Goal: Task Accomplishment & Management: Manage account settings

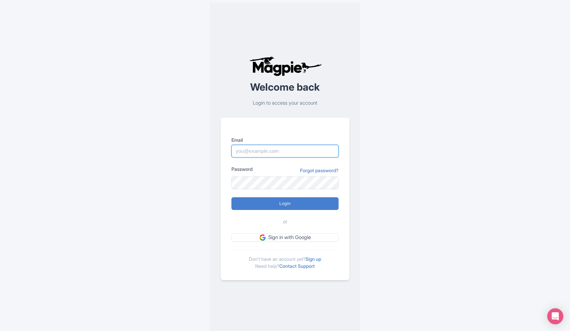
type input "[EMAIL_ADDRESS][DOMAIN_NAME]"
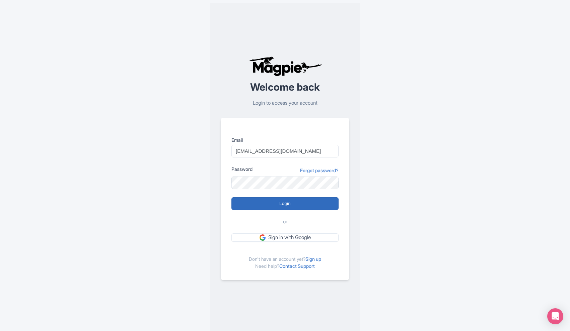
click at [281, 209] on input "Login" at bounding box center [284, 203] width 107 height 13
type input "Logging in..."
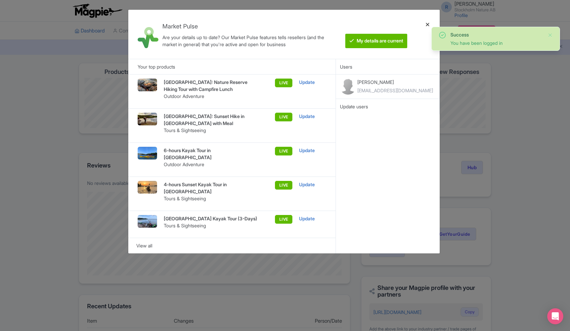
click at [427, 23] on div at bounding box center [427, 34] width 16 height 38
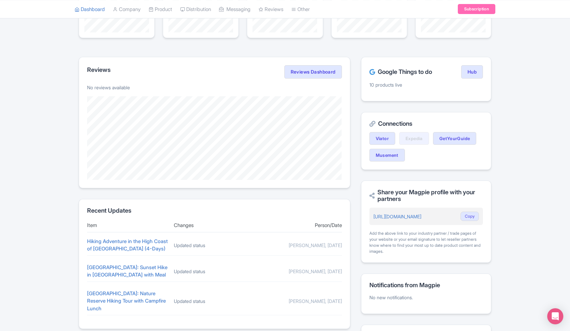
scroll to position [96, 0]
click at [414, 138] on link "Expedia" at bounding box center [414, 138] width 30 height 13
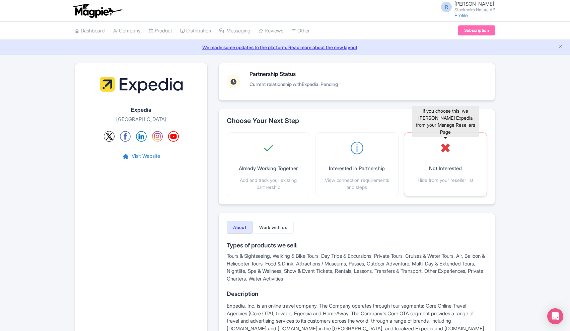
click at [445, 162] on div "✖ Not Interested Hide from your reseller list" at bounding box center [445, 161] width 56 height 46
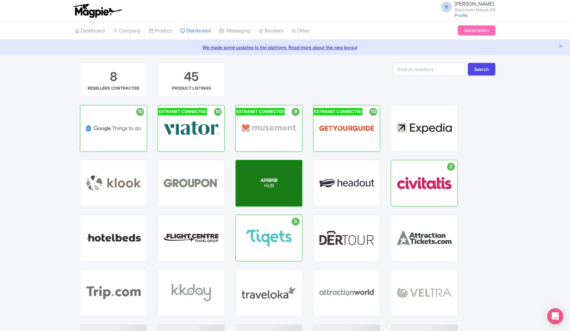
click at [273, 187] on p "HUB" at bounding box center [268, 186] width 17 height 6
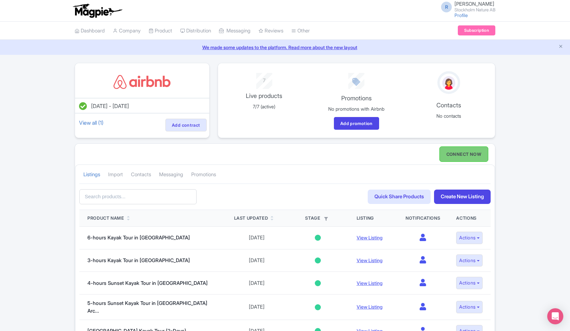
click at [459, 154] on link "CONNECT NOW" at bounding box center [463, 154] width 49 height 15
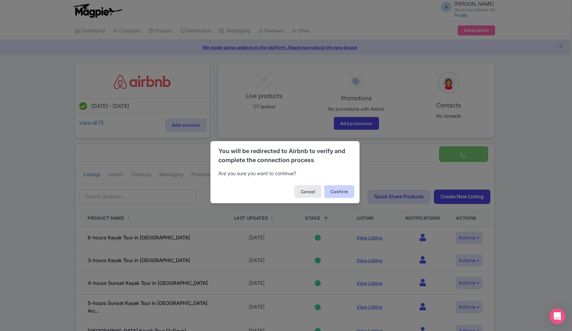
click at [342, 190] on button "Confirm" at bounding box center [339, 191] width 30 height 13
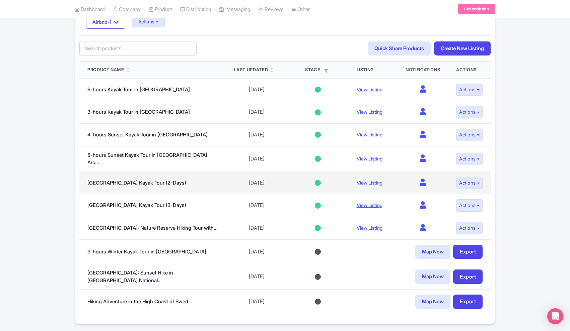
scroll to position [159, 0]
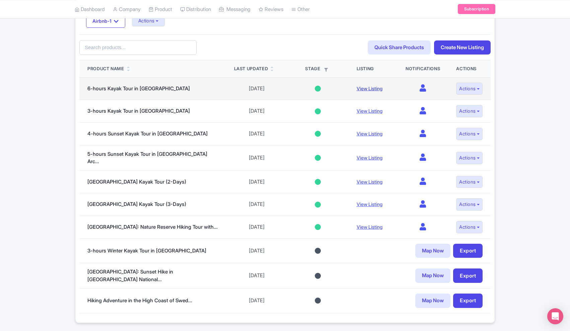
click at [363, 87] on link "View Listing" at bounding box center [369, 89] width 26 height 6
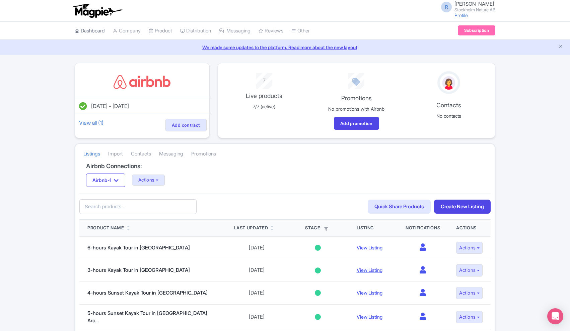
scroll to position [0, 0]
click at [97, 31] on link "Dashboard" at bounding box center [90, 31] width 30 height 18
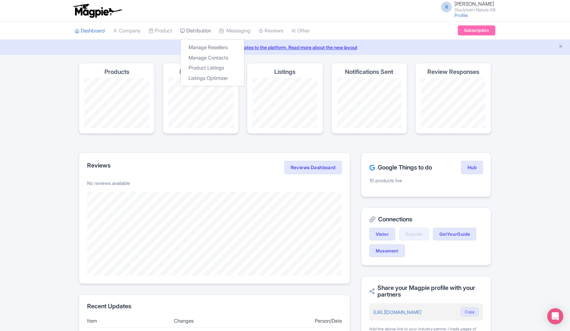
click at [207, 29] on link "Distribution" at bounding box center [195, 31] width 31 height 18
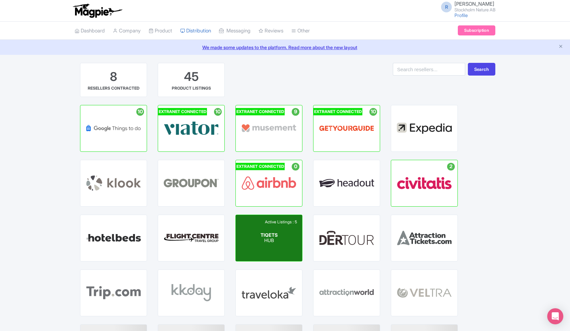
click at [286, 241] on div "Active Listings : 5 TIQETS HUB" at bounding box center [269, 238] width 66 height 46
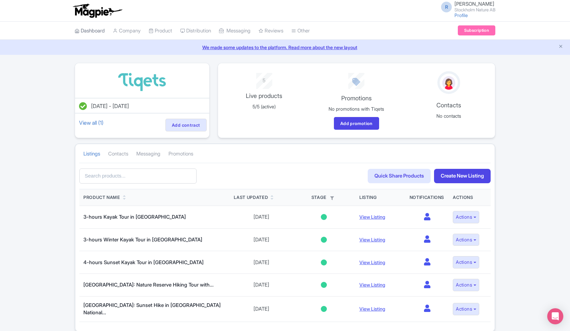
click at [99, 32] on link "Dashboard" at bounding box center [90, 31] width 30 height 18
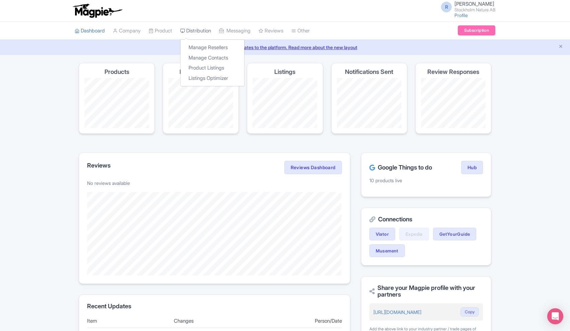
click at [210, 32] on link "Distribution" at bounding box center [195, 31] width 31 height 18
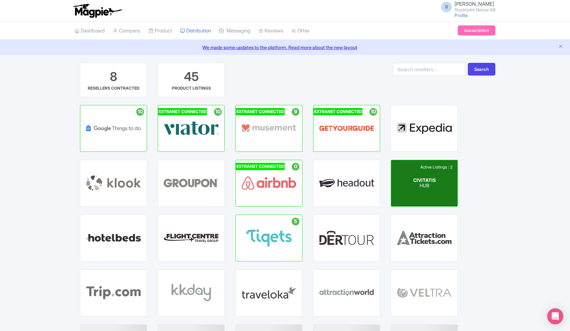
click at [434, 182] on span "CIVITATIS" at bounding box center [424, 180] width 22 height 6
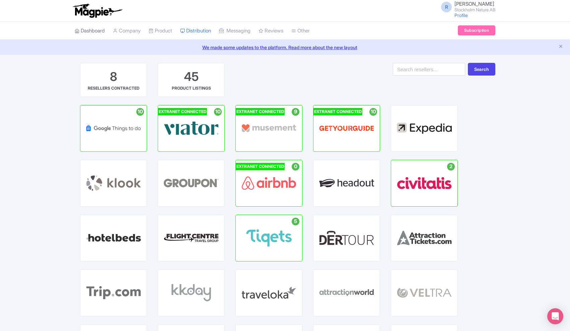
click at [96, 31] on link "Dashboard" at bounding box center [90, 31] width 30 height 18
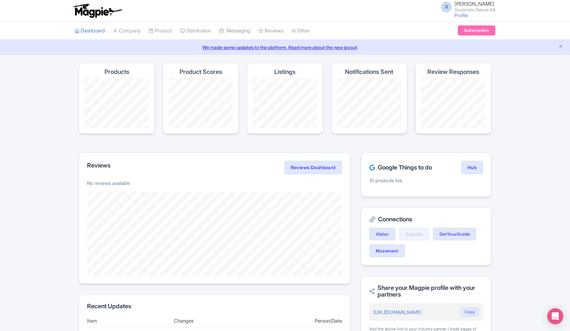
click at [261, 46] on link "We made some updates to the platform. Read more about the new layout" at bounding box center [285, 47] width 562 height 7
click at [134, 33] on link "Company" at bounding box center [127, 31] width 28 height 18
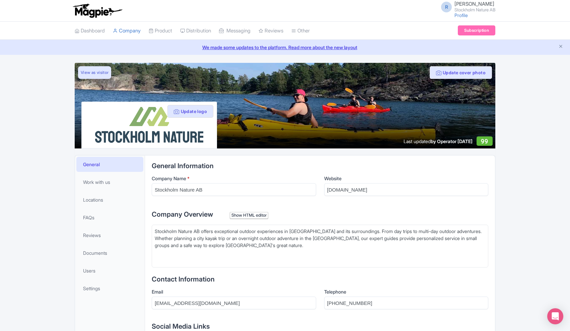
type trix-editor "<div>Stockholm Nature AB offers exceptional outdoor experiences in Stockholm an…"
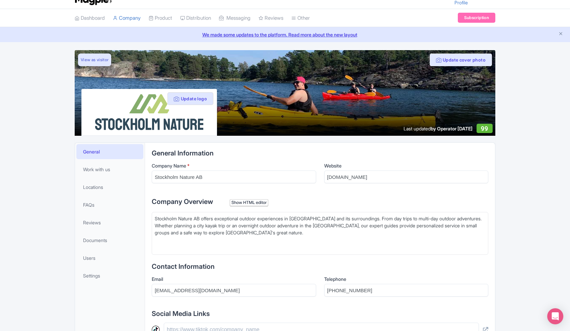
scroll to position [13, 0]
click at [109, 166] on span "Work with us" at bounding box center [96, 169] width 27 height 7
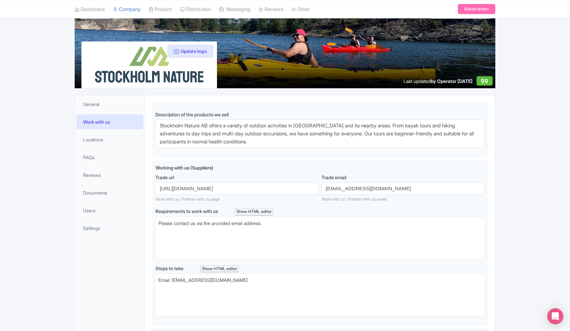
scroll to position [21, 0]
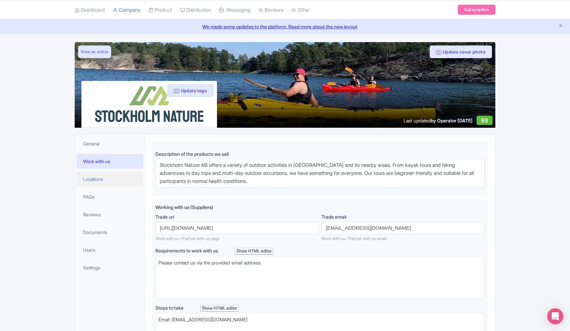
click at [103, 180] on span "Locations" at bounding box center [93, 179] width 20 height 7
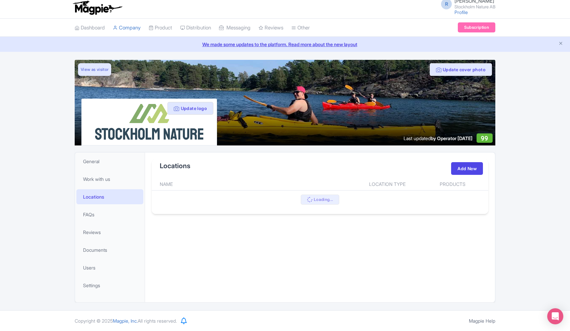
scroll to position [3, 0]
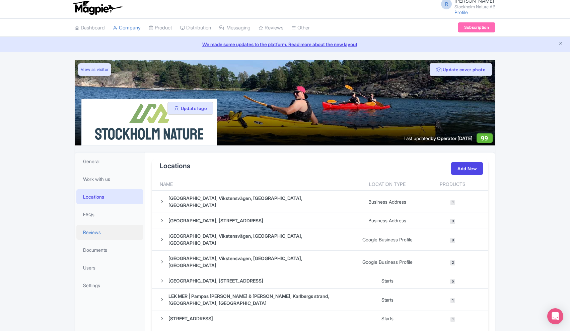
click at [103, 231] on link "Reviews" at bounding box center [109, 232] width 67 height 15
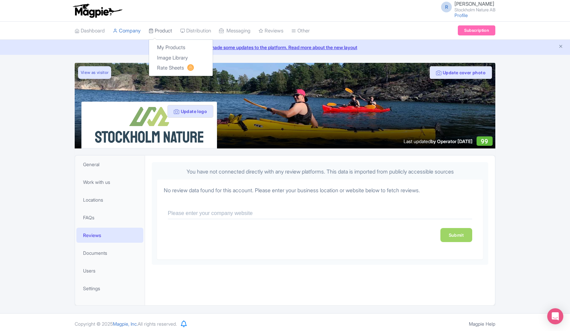
click at [169, 33] on link "Product" at bounding box center [160, 31] width 23 height 18
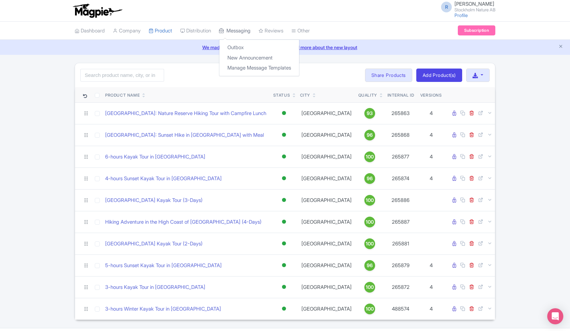
click at [237, 31] on link "Messaging" at bounding box center [234, 31] width 31 height 18
click at [243, 46] on link "Outbox" at bounding box center [259, 48] width 80 height 10
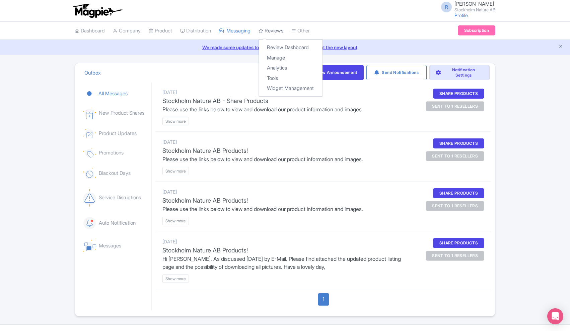
click at [281, 29] on link "Reviews" at bounding box center [270, 31] width 25 height 18
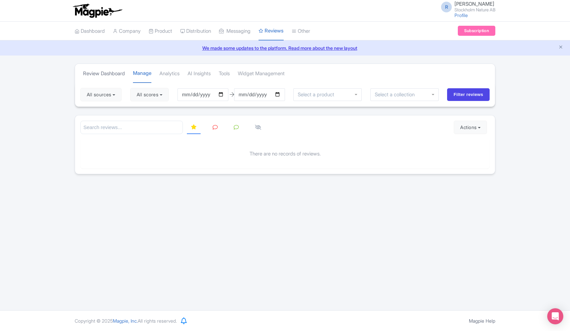
click at [120, 74] on link "Review Dashboard" at bounding box center [104, 74] width 42 height 18
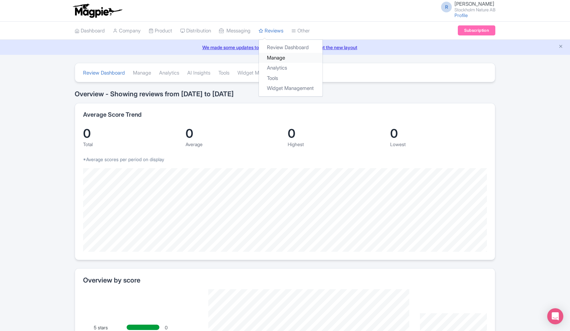
click at [289, 59] on link "Manage" at bounding box center [291, 58] width 64 height 10
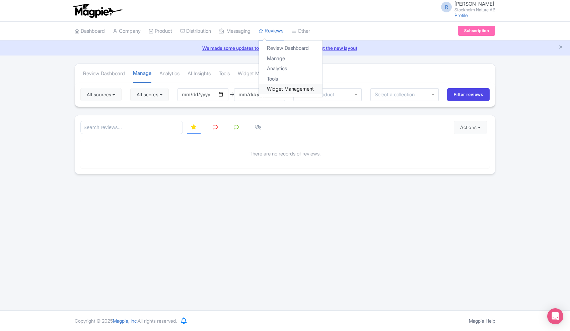
click at [288, 89] on link "Widget Management" at bounding box center [291, 89] width 64 height 10
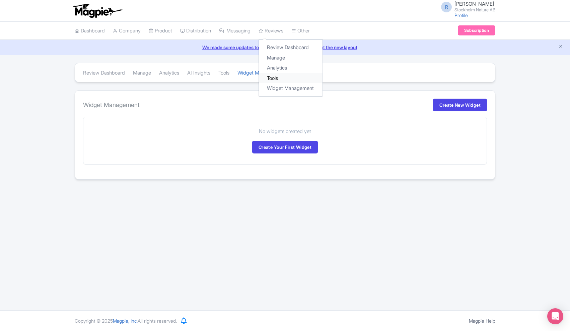
click at [286, 75] on link "Tools" at bounding box center [291, 78] width 64 height 10
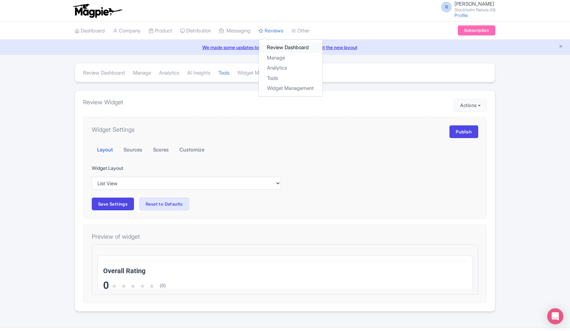
click at [283, 49] on link "Review Dashboard" at bounding box center [291, 48] width 64 height 10
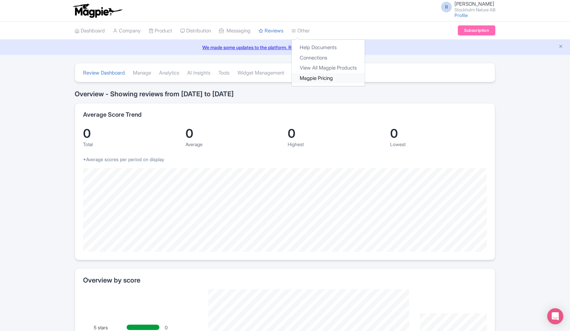
click at [320, 78] on link "Magpie Pricing" at bounding box center [328, 78] width 73 height 10
click at [324, 68] on link "View All Magpie Products" at bounding box center [328, 68] width 73 height 10
click at [98, 30] on link "Dashboard" at bounding box center [90, 31] width 30 height 18
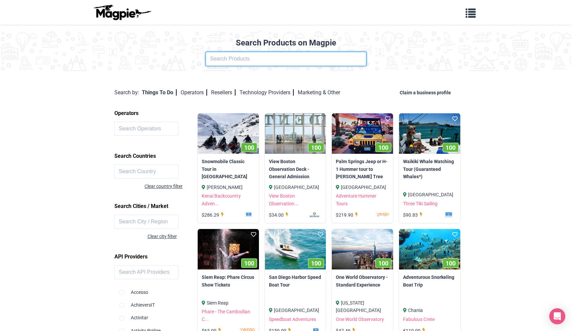
click at [263, 59] on input "text" at bounding box center [286, 59] width 161 height 14
click button at bounding box center [0, 0] width 0 height 0
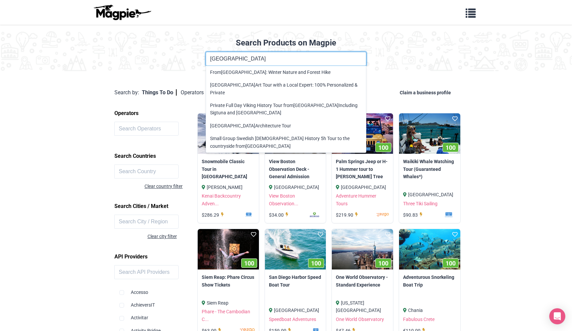
click at [278, 57] on input "[GEOGRAPHIC_DATA]" at bounding box center [286, 59] width 161 height 14
click button at bounding box center [0, 0] width 0 height 0
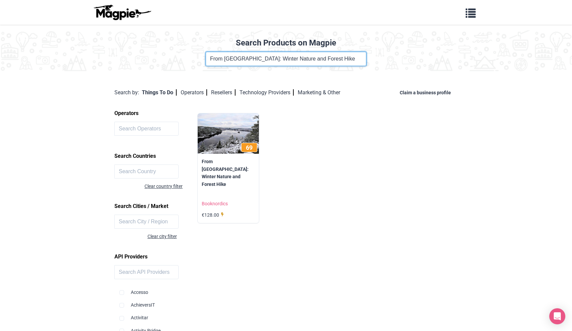
drag, startPoint x: 333, startPoint y: 59, endPoint x: 207, endPoint y: 60, distance: 126.2
click at [207, 60] on input "From Stockholm: Winter Nature and Forest Hike" at bounding box center [286, 59] width 161 height 14
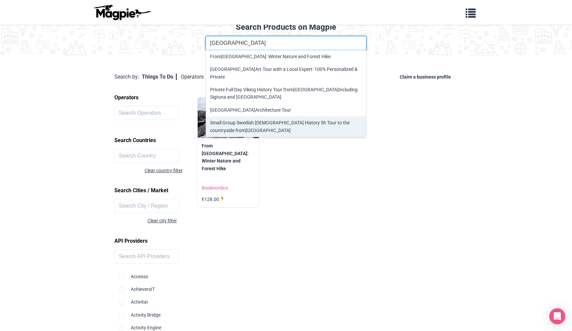
scroll to position [14, 0]
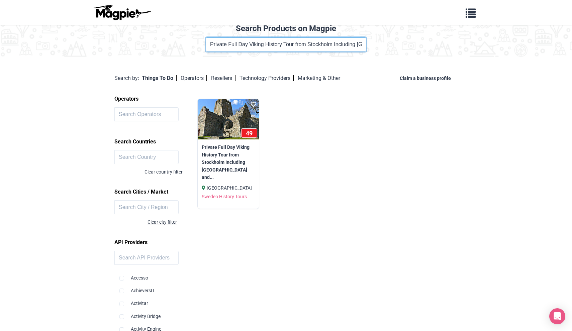
drag, startPoint x: 212, startPoint y: 42, endPoint x: 402, endPoint y: 52, distance: 190.1
click at [402, 52] on div "Search Products on Magpie Product Name Private Full Day Viking History Tour fro…" at bounding box center [286, 38] width 572 height 44
type input "P"
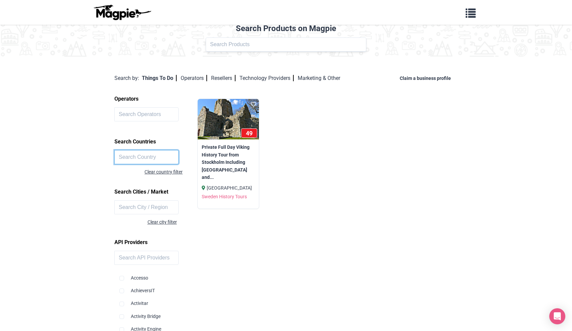
click at [139, 157] on input "text" at bounding box center [146, 157] width 64 height 14
type input "stockholm"
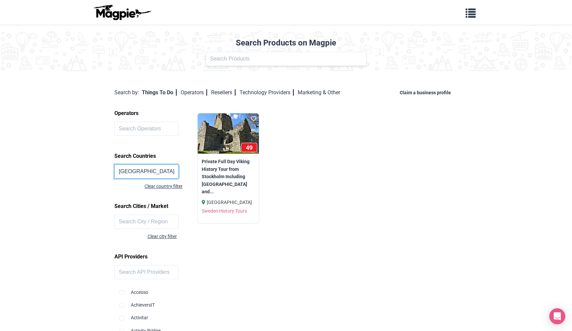
scroll to position [0, 0]
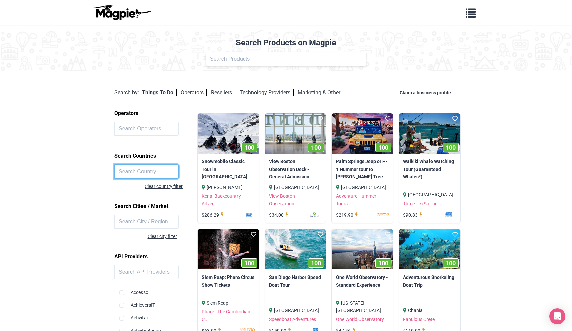
click at [134, 173] on input "text" at bounding box center [146, 172] width 64 height 14
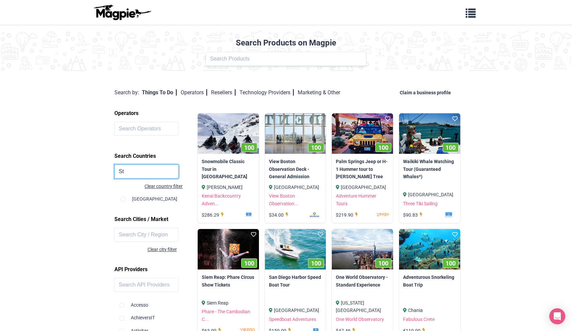
type input "S"
type input "Sweden"
click at [124, 199] on input "checkbox" at bounding box center [123, 199] width 5 height 5
checkbox input "true"
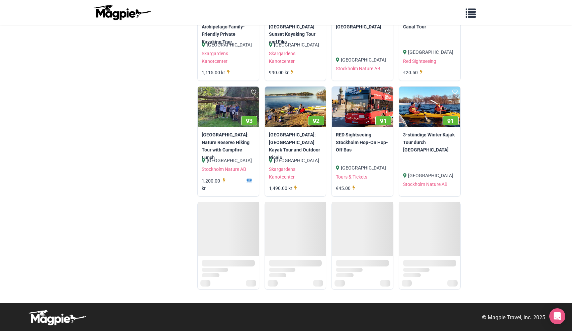
scroll to position [721, 0]
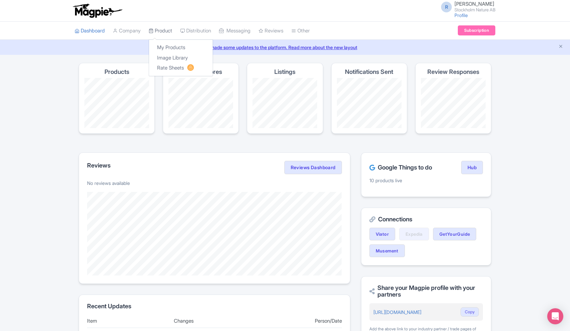
click at [171, 29] on link "Product" at bounding box center [160, 31] width 23 height 18
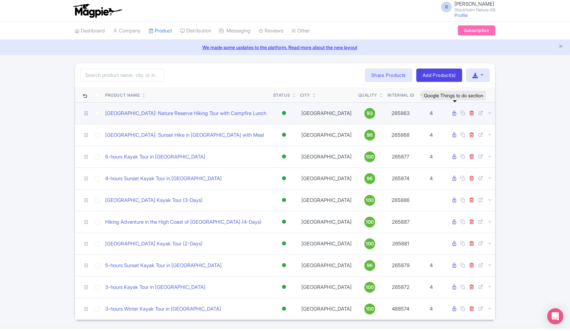
click at [455, 114] on icon at bounding box center [454, 113] width 4 height 5
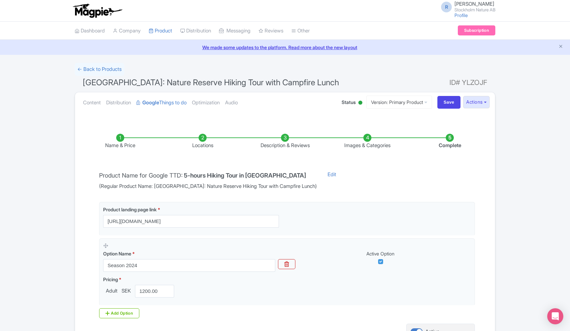
click at [205, 141] on li "Locations" at bounding box center [202, 142] width 82 height 16
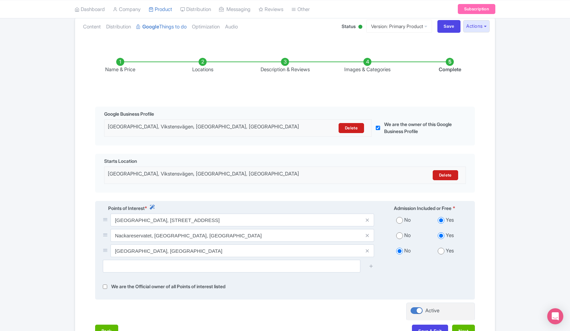
scroll to position [26, 0]
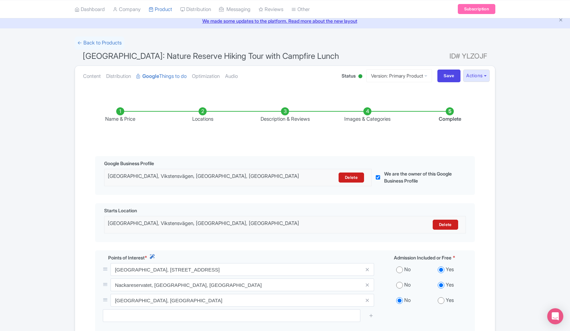
click at [286, 110] on li "Description & Reviews" at bounding box center [285, 115] width 82 height 16
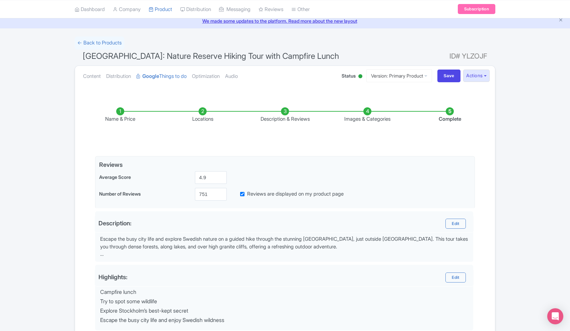
click at [367, 110] on li "Images & Categories" at bounding box center [367, 115] width 82 height 16
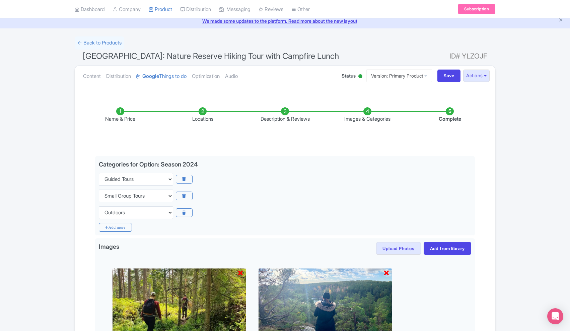
click at [287, 111] on li "Description & Reviews" at bounding box center [285, 115] width 82 height 16
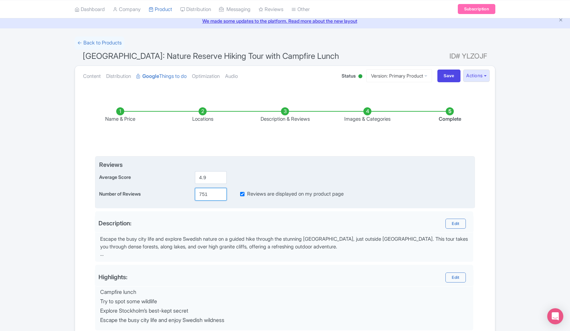
click at [209, 193] on input "751" at bounding box center [211, 194] width 32 height 13
click at [204, 194] on input "1138" at bounding box center [211, 194] width 32 height 13
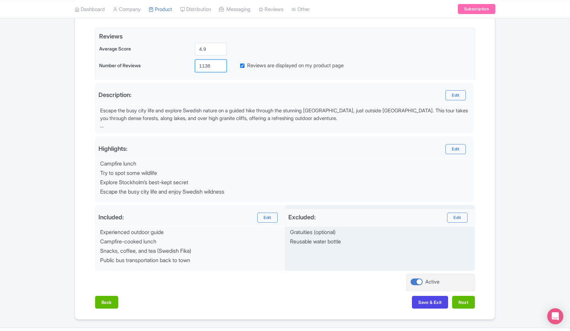
scroll to position [154, 0]
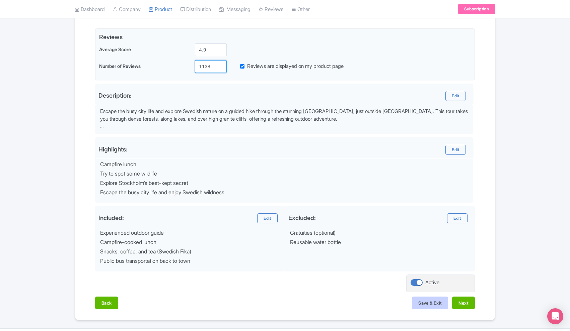
type input "1138"
click at [422, 299] on button "Save & Exit" at bounding box center [430, 303] width 36 height 13
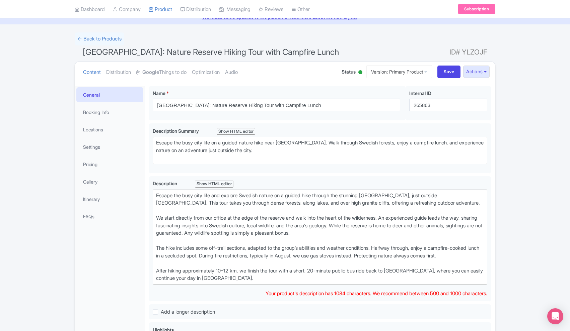
scroll to position [18, 0]
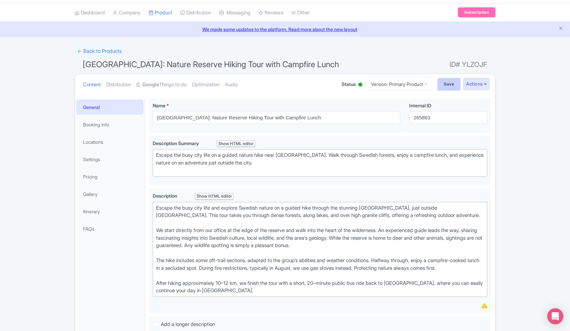
click at [448, 85] on input "Save" at bounding box center [448, 84] width 23 height 13
type input "Saving..."
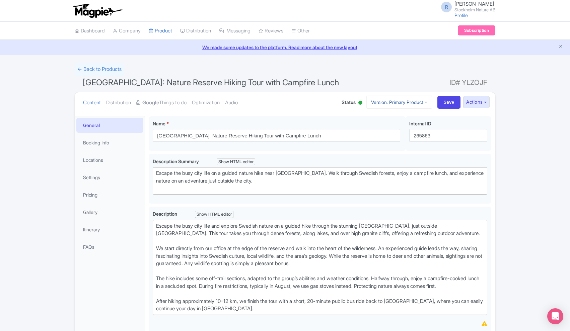
click at [426, 103] on link "Version: Primary Product" at bounding box center [399, 102] width 66 height 13
click at [484, 102] on button "Actions" at bounding box center [476, 102] width 26 height 12
click at [424, 103] on icon at bounding box center [425, 102] width 3 height 5
click at [382, 159] on link "German" at bounding box center [405, 159] width 64 height 10
click at [424, 101] on link "Version: Primary Product" at bounding box center [399, 102] width 66 height 13
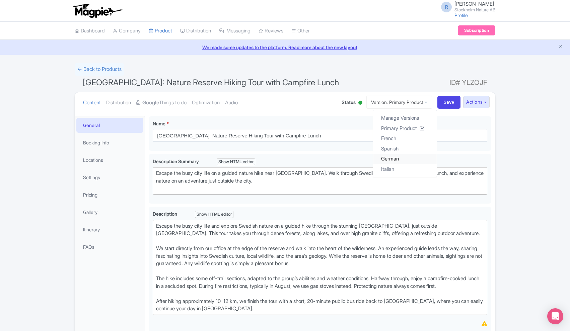
click at [388, 157] on link "German" at bounding box center [405, 159] width 64 height 10
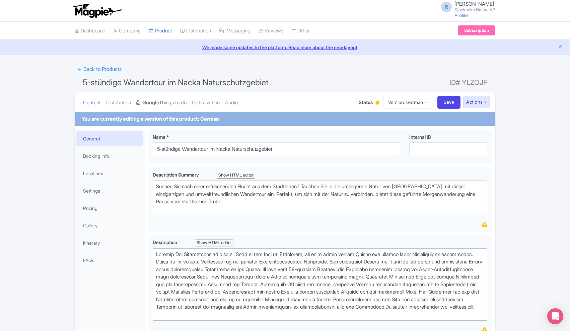
click at [170, 103] on link "Google Things to do" at bounding box center [161, 102] width 50 height 21
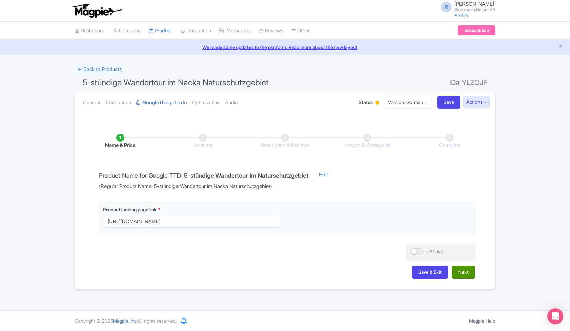
click at [460, 270] on button "Next" at bounding box center [463, 272] width 23 height 13
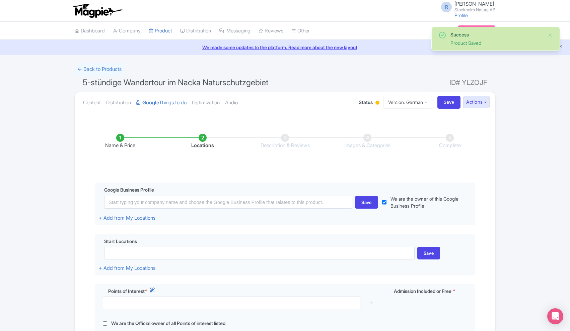
click at [460, 270] on div "Start Locations Save + Add from My Locations" at bounding box center [285, 255] width 380 height 42
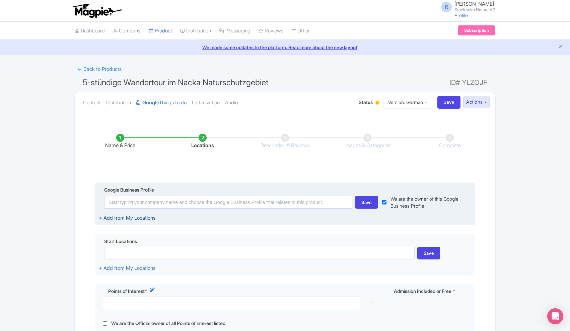
click at [143, 218] on link "+ Add from My Locations" at bounding box center [127, 218] width 57 height 6
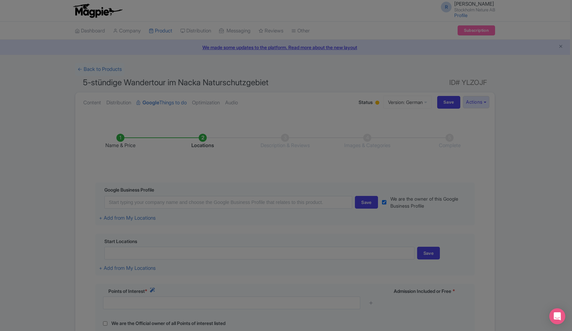
click at [86, 213] on div at bounding box center [286, 165] width 572 height 331
click at [527, 137] on div at bounding box center [286, 165] width 572 height 331
click at [529, 115] on div at bounding box center [286, 165] width 572 height 331
click at [238, 203] on div at bounding box center [286, 165] width 572 height 331
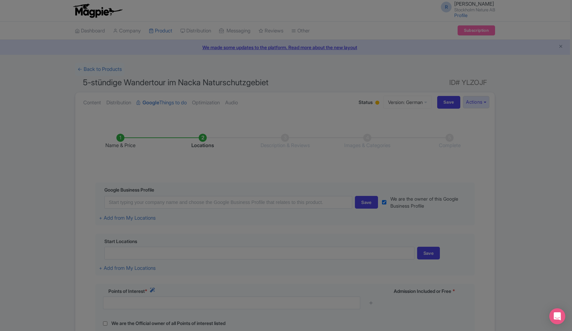
click at [242, 203] on div at bounding box center [286, 165] width 572 height 331
click at [362, 204] on div at bounding box center [286, 165] width 572 height 331
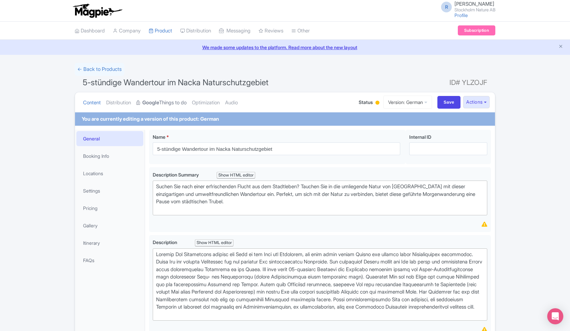
click at [163, 104] on link "Google Things to do" at bounding box center [161, 102] width 50 height 21
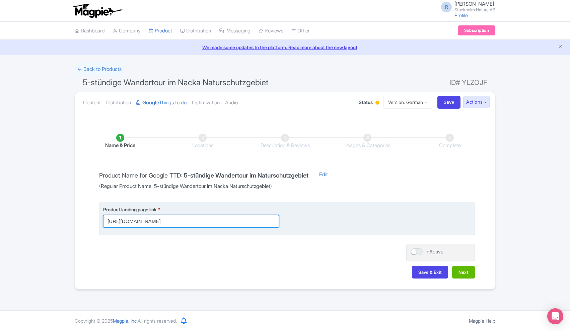
drag, startPoint x: 241, startPoint y: 221, endPoint x: 290, endPoint y: 221, distance: 49.2
click at [290, 221] on div "Product landing page link * [URL][DOMAIN_NAME]" at bounding box center [287, 217] width 368 height 22
click at [199, 221] on input "[URL][DOMAIN_NAME]" at bounding box center [191, 221] width 176 height 13
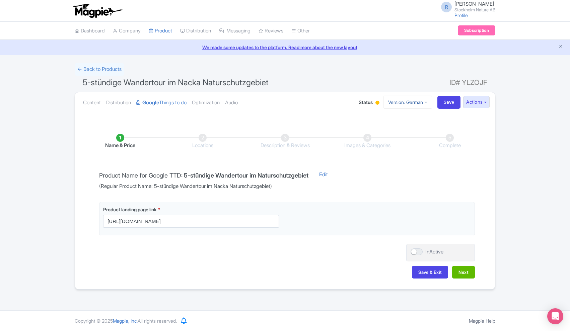
click at [415, 104] on link "Version: German" at bounding box center [407, 102] width 49 height 13
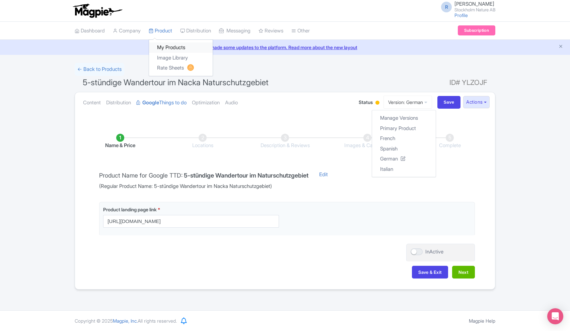
click at [171, 48] on link "My Products" at bounding box center [181, 48] width 64 height 10
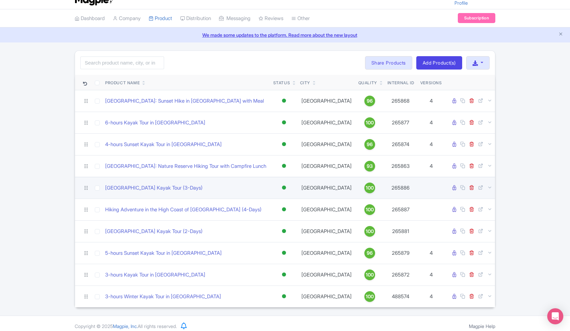
scroll to position [12, 0]
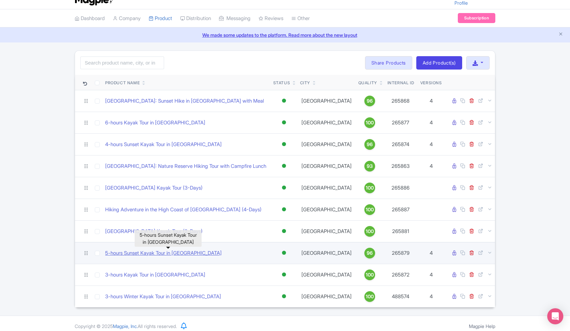
click at [201, 254] on link "5-hours Sunset Kayak Tour in Stockholm Archipelago" at bounding box center [163, 254] width 116 height 8
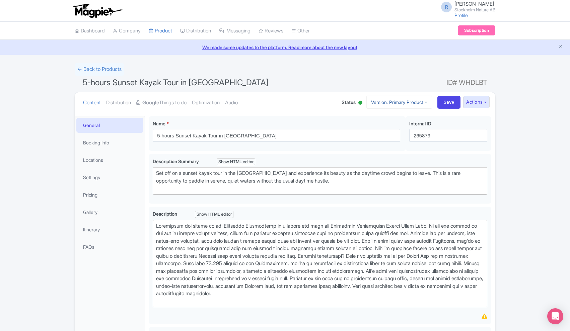
click at [424, 102] on icon at bounding box center [425, 102] width 3 height 5
click at [382, 166] on link "German" at bounding box center [405, 169] width 64 height 10
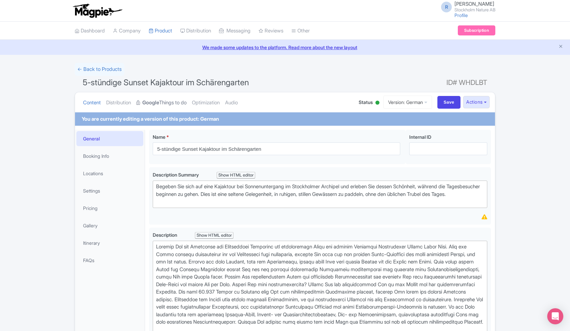
click at [173, 103] on link "Google Things to do" at bounding box center [161, 102] width 50 height 21
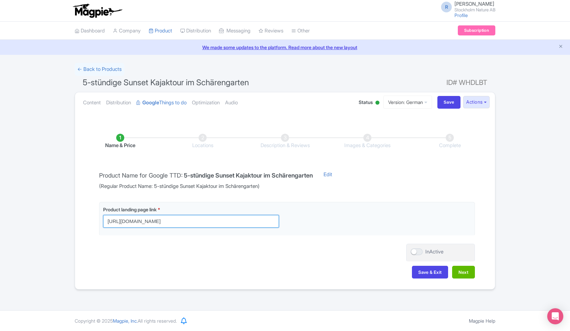
drag, startPoint x: 257, startPoint y: 219, endPoint x: 82, endPoint y: 218, distance: 174.7
click at [82, 218] on div "Name & Price Locations Description & Reviews Images & Categories Complete Produ…" at bounding box center [285, 203] width 412 height 165
click at [84, 203] on div "Name & Price Locations Description & Reviews Images & Categories Complete Produ…" at bounding box center [285, 203] width 412 height 165
click at [84, 70] on link "← Back to Products" at bounding box center [100, 69] width 50 height 13
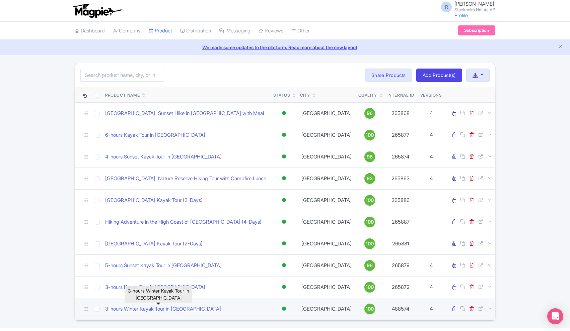
click at [185, 310] on link "3-hours Winter Kayak Tour in [GEOGRAPHIC_DATA]" at bounding box center [163, 310] width 116 height 8
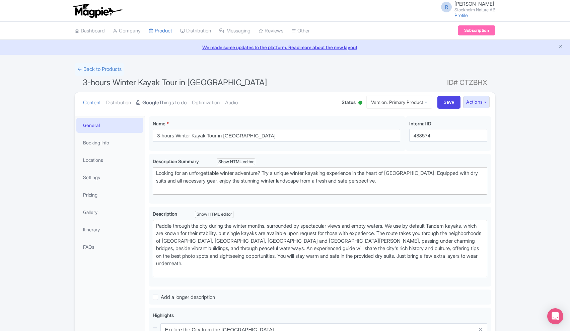
click at [175, 102] on link "Google Things to do" at bounding box center [161, 102] width 50 height 21
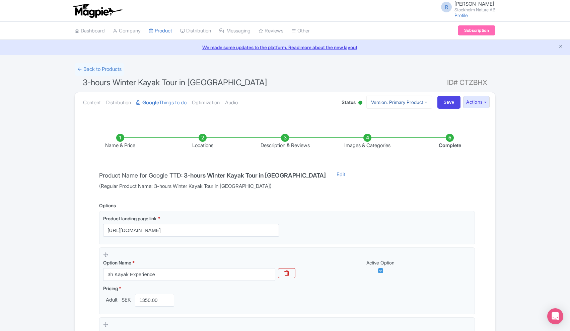
click at [425, 103] on link "Version: Primary Product" at bounding box center [399, 102] width 66 height 13
click at [385, 139] on link "German" at bounding box center [405, 139] width 64 height 10
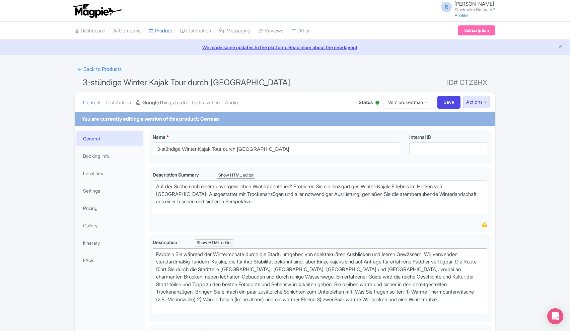
click at [168, 103] on link "Google Things to do" at bounding box center [161, 102] width 50 height 21
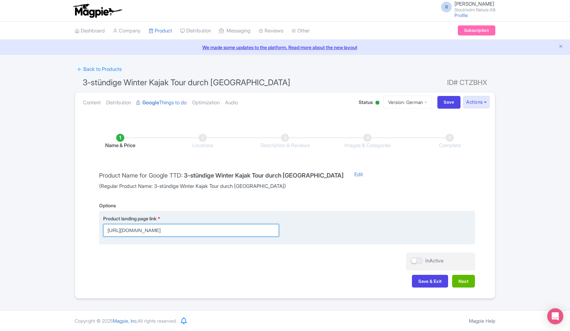
drag, startPoint x: 251, startPoint y: 229, endPoint x: 302, endPoint y: 229, distance: 50.2
click at [302, 229] on div "Product landing page link * https://www.stockholmnature.com/de/tatigkeit/stockh…" at bounding box center [287, 226] width 368 height 22
click at [256, 229] on input "[URL][DOMAIN_NAME]" at bounding box center [191, 230] width 176 height 13
click at [267, 230] on input "https://www.stockholmnature.com/de/tatigkeit/stockholm-winter-kajakfahren/?utm_…" at bounding box center [191, 230] width 176 height 13
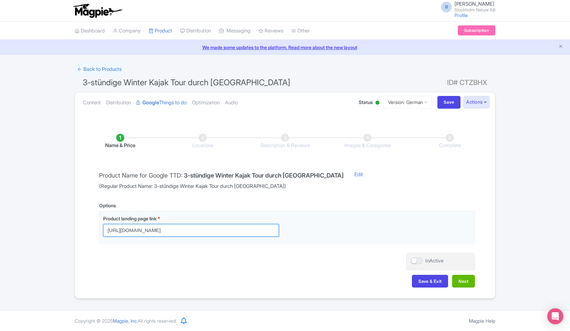
drag, startPoint x: 230, startPoint y: 228, endPoint x: 98, endPoint y: 228, distance: 131.9
click at [98, 228] on div "Options Product landing page link * https://www.stockholmnature.com/de/tatigkei…" at bounding box center [285, 225] width 380 height 46
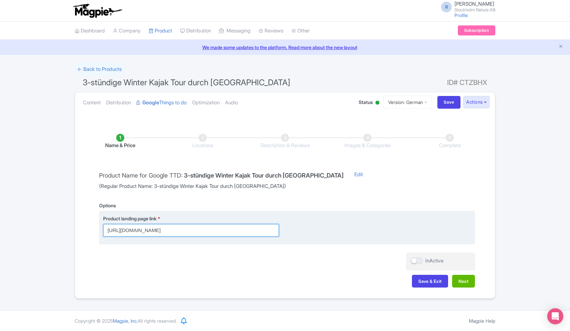
click at [206, 229] on input "[URL][DOMAIN_NAME]" at bounding box center [191, 230] width 176 height 13
drag, startPoint x: 232, startPoint y: 228, endPoint x: 309, endPoint y: 234, distance: 77.9
click at [309, 234] on div "Product landing page link * https://www.stockholmnature.com/de/tatigkeit/stockh…" at bounding box center [287, 226] width 368 height 22
click at [262, 227] on input "https://www.stockholmnature.com/de/tatigkeit/stockholm-winter-kajakfahren/?utm_…" at bounding box center [191, 230] width 176 height 13
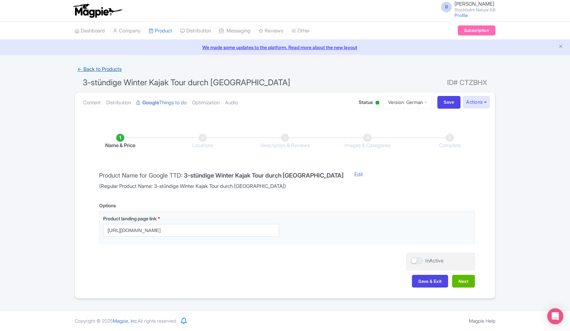
click at [111, 69] on link "← Back to Products" at bounding box center [100, 69] width 50 height 13
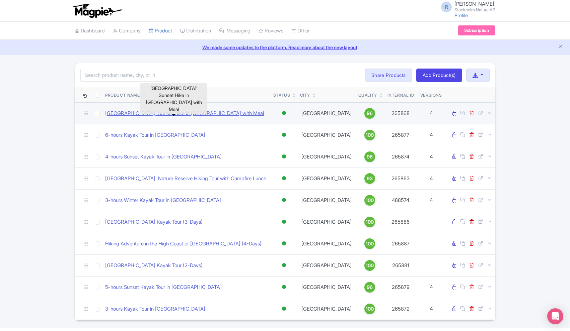
click at [184, 112] on link "[GEOGRAPHIC_DATA]: Sunset Hike in [GEOGRAPHIC_DATA] with Meal" at bounding box center [184, 114] width 159 height 8
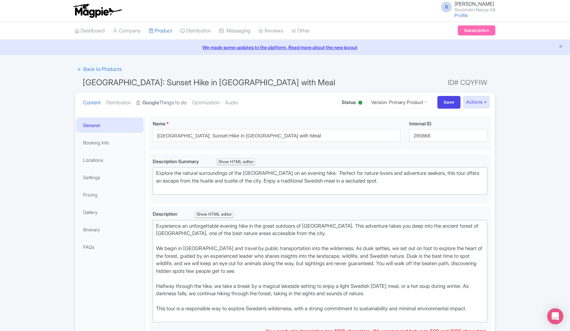
click at [181, 104] on link "Google Things to do" at bounding box center [161, 102] width 50 height 21
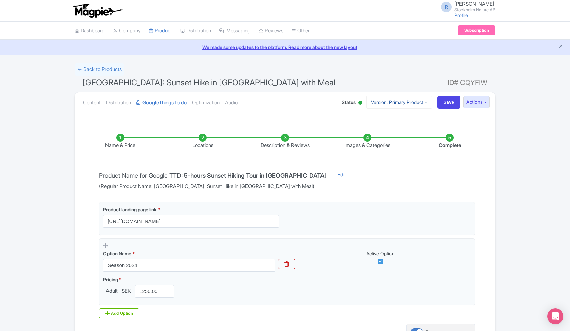
click at [391, 101] on link "Version: Primary Product" at bounding box center [399, 102] width 66 height 13
click at [388, 140] on link "German" at bounding box center [405, 139] width 64 height 10
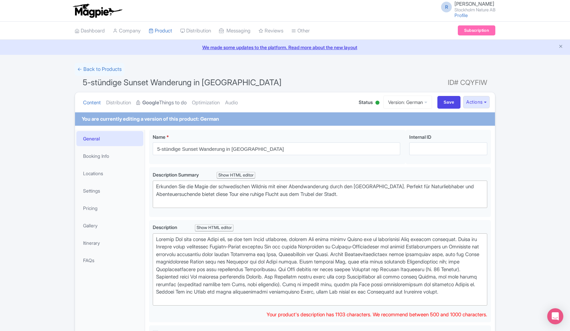
click at [163, 104] on link "Google Things to do" at bounding box center [161, 102] width 50 height 21
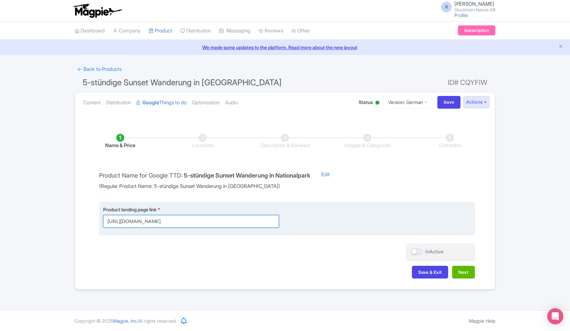
drag, startPoint x: 240, startPoint y: 221, endPoint x: 297, endPoint y: 218, distance: 57.7
click at [297, 218] on div "Product landing page link * https://www.stockholmnature.com/de/tatigkeit/wander…" at bounding box center [287, 217] width 368 height 22
click at [262, 220] on input "https://www.stockholmnature.com/de/tatigkeit/wanderung-im-tyresta-nationalpark/…" at bounding box center [191, 221] width 176 height 13
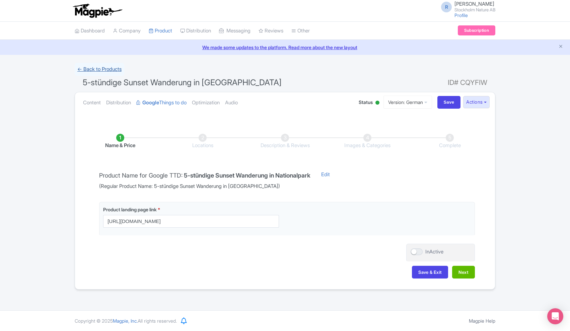
click at [113, 69] on link "← Back to Products" at bounding box center [100, 69] width 50 height 13
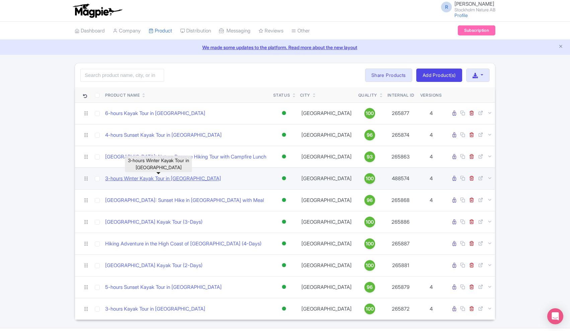
click at [160, 178] on link "3-hours Winter Kayak Tour in [GEOGRAPHIC_DATA]" at bounding box center [163, 179] width 116 height 8
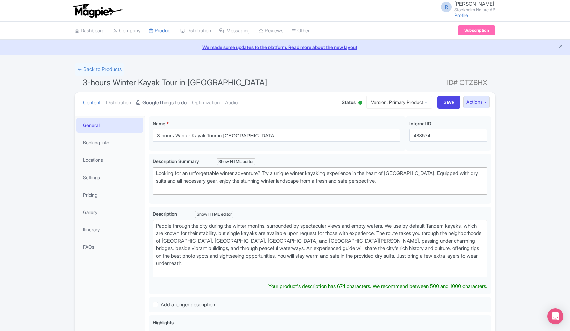
click at [175, 106] on link "Google Things to do" at bounding box center [161, 102] width 50 height 21
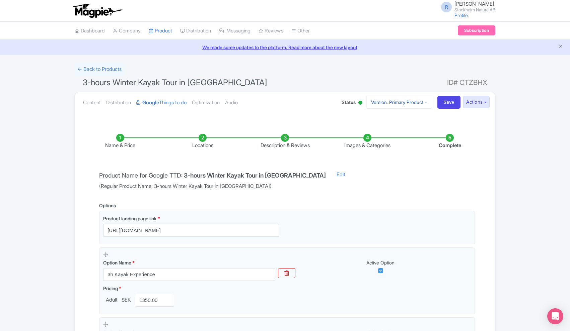
click at [403, 102] on link "Version: Primary Product" at bounding box center [399, 102] width 66 height 13
click at [385, 156] on link "German" at bounding box center [405, 159] width 64 height 10
click at [418, 103] on link "Version: Primary Product" at bounding box center [399, 102] width 66 height 13
click at [388, 157] on link "German" at bounding box center [405, 159] width 64 height 10
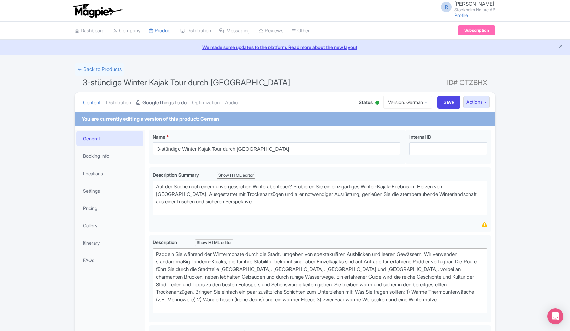
click at [170, 103] on link "Google Things to do" at bounding box center [161, 102] width 50 height 21
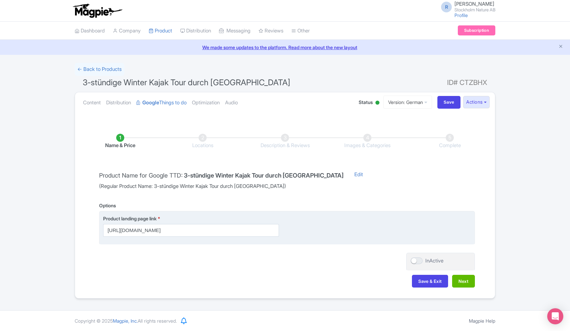
drag, startPoint x: 254, startPoint y: 228, endPoint x: 263, endPoint y: 230, distance: 9.5
drag, startPoint x: 239, startPoint y: 229, endPoint x: 293, endPoint y: 231, distance: 53.9
click at [293, 231] on div "Product landing page link * [URL][DOMAIN_NAME]" at bounding box center [287, 226] width 368 height 22
click at [273, 229] on input "[URL][DOMAIN_NAME]" at bounding box center [191, 230] width 176 height 13
click at [259, 227] on input "https://www.stockholmnature.com/de/tatigkeit/stockholm-winter-kajakfahren/?utm_…" at bounding box center [191, 230] width 176 height 13
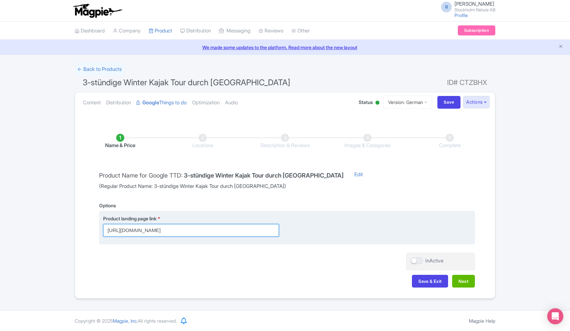
click at [259, 227] on input "https://www.stockholmnature.com/de/tatigkeit/stockholm-winter-kajakfahren/?utm_…" at bounding box center [191, 230] width 176 height 13
click at [271, 228] on input "https://www.stockholmnature.com/de/tatigkeit/stockholm-winter-kajakfahren/?utm_…" at bounding box center [191, 230] width 176 height 13
click at [258, 228] on input "https://www.stockholmnature.com/de/tatigkeit/stockholm-winter-kajakfahren/?utm_…" at bounding box center [191, 230] width 176 height 13
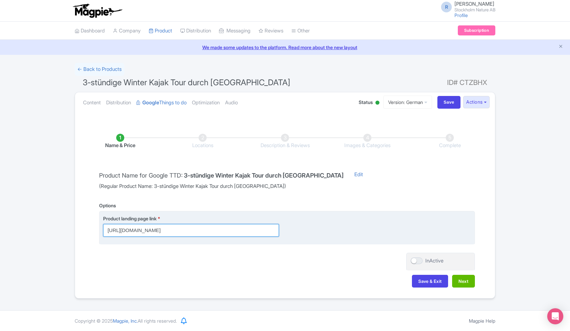
click at [258, 228] on input "https://www.stockholmnature.com/de/tatigkeit/stockholm-winter-kajakfahren/?utm_…" at bounding box center [191, 230] width 176 height 13
click at [265, 229] on input "https://www.stockholmnature.com/de/tatigkeit/stockholm-winter-kajakfahren/?utm_…" at bounding box center [191, 230] width 176 height 13
click at [258, 229] on input "https://www.stockholmnature.com/de/tatigkeit/stockholm-winter-kajakfahren/?utm_…" at bounding box center [191, 230] width 176 height 13
drag, startPoint x: 261, startPoint y: 230, endPoint x: 289, endPoint y: 230, distance: 28.5
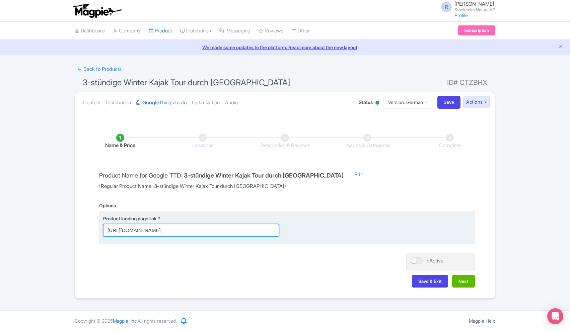
click at [289, 230] on div "Product landing page link * https://www.stockholmnature.com/de/tatigkeit/stockh…" at bounding box center [287, 226] width 368 height 22
click at [268, 229] on input "https://www.stockholmnature.com/de/tatigkeit/stockholm-winter-kajakfahren/?utm_…" at bounding box center [191, 230] width 176 height 13
click at [273, 229] on input "https://www.stockholmnature.com/de/tatigkeit/stockholm-winter-kajakfahren/?utm_…" at bounding box center [191, 230] width 176 height 13
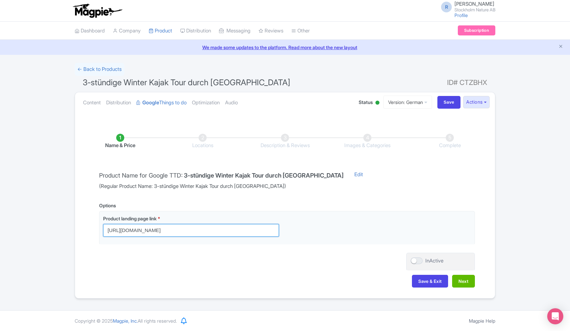
drag, startPoint x: 275, startPoint y: 230, endPoint x: 52, endPoint y: 231, distance: 223.6
click at [52, 231] on div "← Back to Products 3-stündige Winter Kajak Tour durch Stockholm City ID# CTZBHX…" at bounding box center [285, 181] width 570 height 236
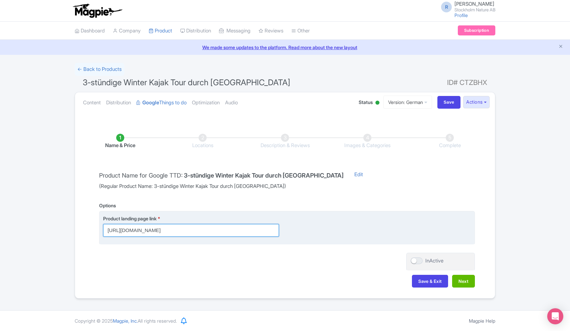
click at [245, 227] on input "https://www.stockholmnature.com/de/tatigkeit/stockholm-winter-kajakfahren/?utm_…" at bounding box center [191, 230] width 176 height 13
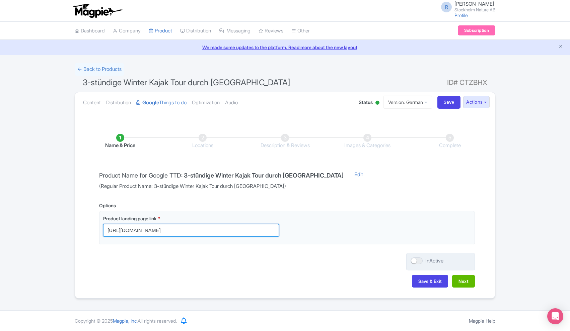
type input "https://www.stockholmnature.com/de/tatigkeit/stockholm-winter-kajakfahren/?utm_…"
click at [415, 260] on div at bounding box center [416, 261] width 12 height 7
click at [415, 260] on input "InActive" at bounding box center [412, 261] width 4 height 4
checkbox input "true"
click at [465, 280] on button "Next" at bounding box center [463, 281] width 23 height 13
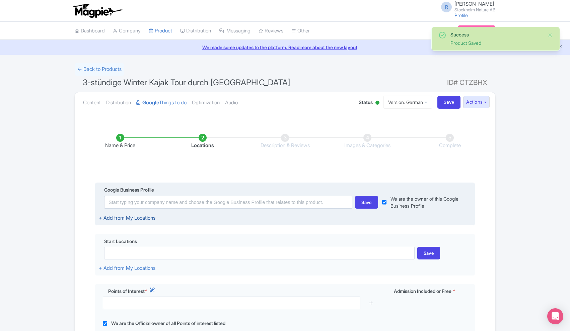
click at [140, 217] on link "+ Add from My Locations" at bounding box center [127, 218] width 57 height 6
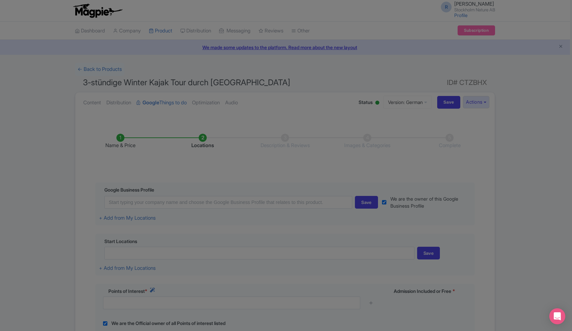
click at [145, 218] on div at bounding box center [286, 165] width 572 height 331
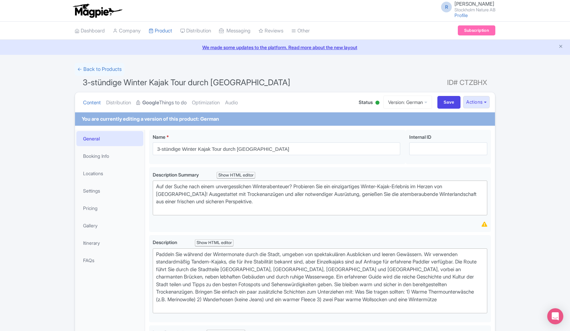
click at [174, 102] on link "Google Things to do" at bounding box center [161, 102] width 50 height 21
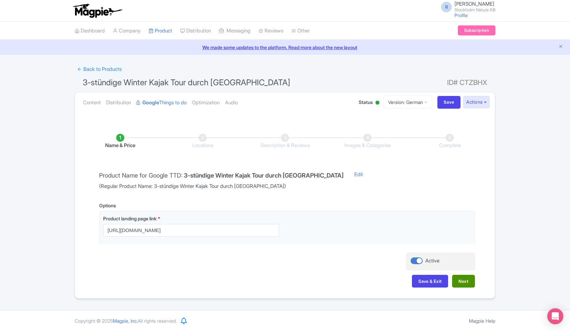
click at [465, 282] on button "Next" at bounding box center [463, 281] width 23 height 13
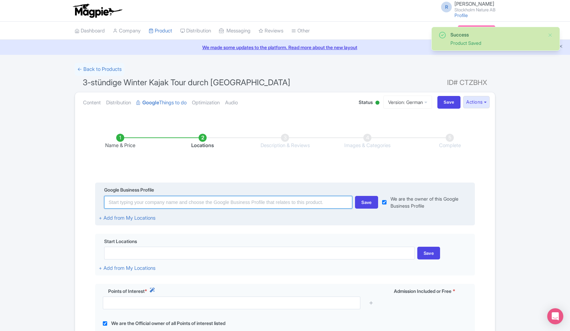
click at [323, 203] on input at bounding box center [228, 202] width 248 height 13
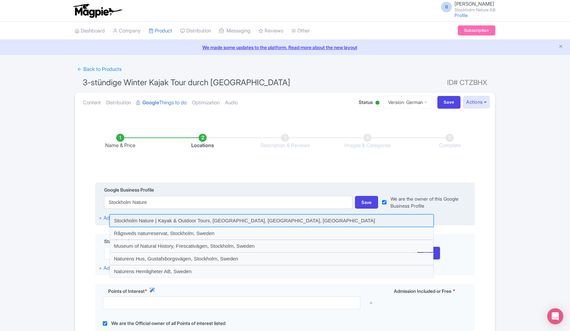
click at [165, 220] on input at bounding box center [271, 221] width 324 height 13
type input "Stockholm Nature | Kayak & Outdoor Tours, Vikstensvägen, Stockholm, Sweden"
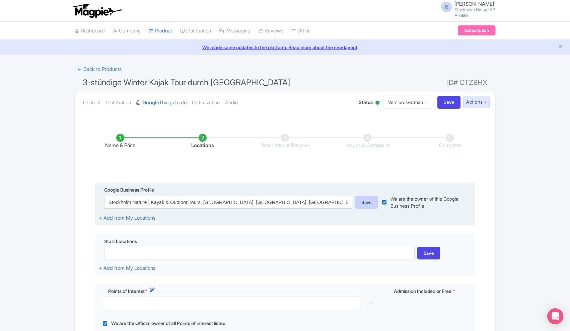
click at [369, 202] on div "Save" at bounding box center [366, 202] width 23 height 13
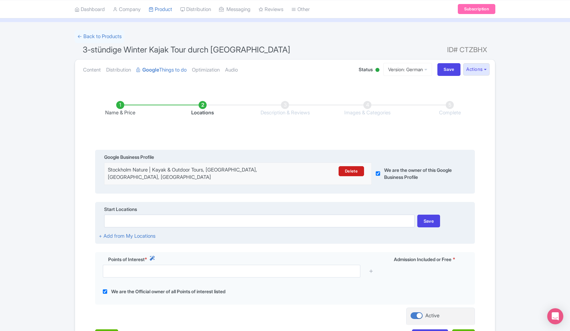
scroll to position [58, 0]
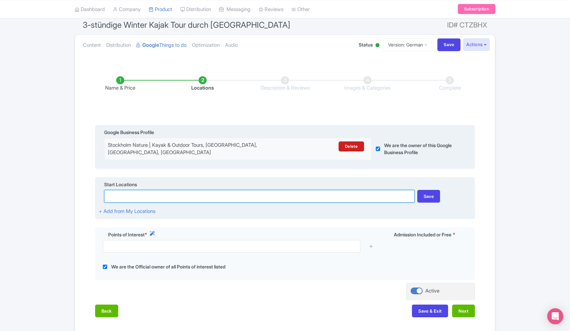
click at [263, 192] on input at bounding box center [259, 196] width 310 height 13
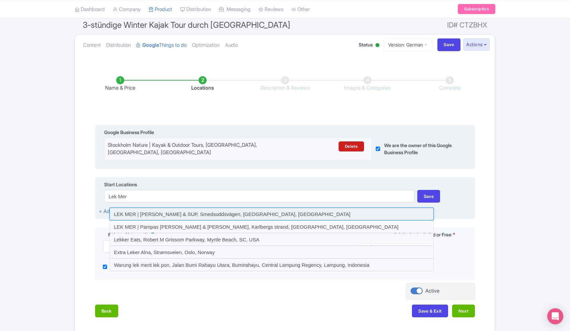
click at [218, 210] on input at bounding box center [271, 214] width 324 height 13
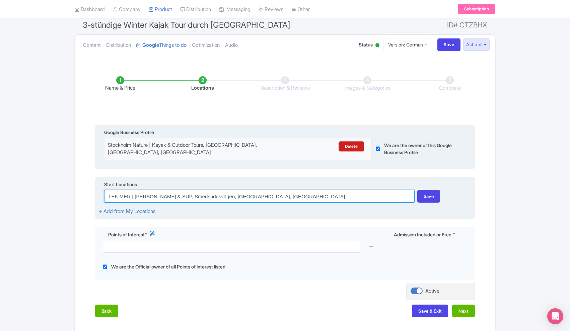
click at [194, 191] on input "LEK MER | Eden kajak & SUP, Smedsuddsvägen, Stockholm, Sweden" at bounding box center [259, 196] width 310 height 13
click at [194, 191] on input "LEK MER | [PERSON_NAME] & SUP, Smedsuddsvägen, [GEOGRAPHIC_DATA], [GEOGRAPHIC_D…" at bounding box center [259, 196] width 310 height 13
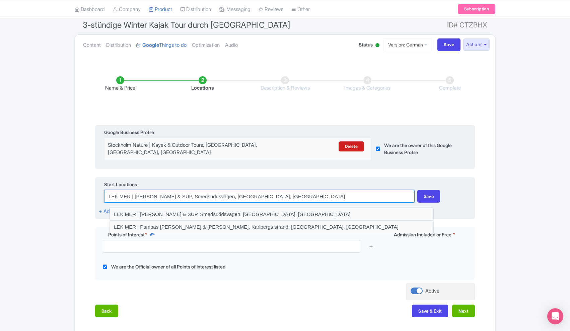
click at [285, 191] on input "LEK MER | [PERSON_NAME] & SUP, Smedsuddsvägen, [GEOGRAPHIC_DATA], [GEOGRAPHIC_D…" at bounding box center [259, 196] width 310 height 13
drag, startPoint x: 294, startPoint y: 190, endPoint x: 99, endPoint y: 183, distance: 194.9
click at [99, 183] on div "Start Locations LEK MER | Eden kajak & SUP, Smedsuddsvägen, Stockholm, Sweden S…" at bounding box center [285, 198] width 380 height 42
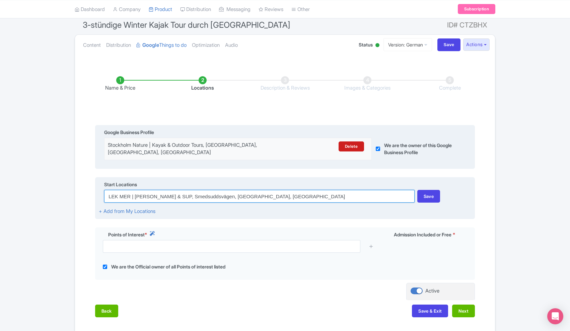
paste input "Smedsuddsväg"
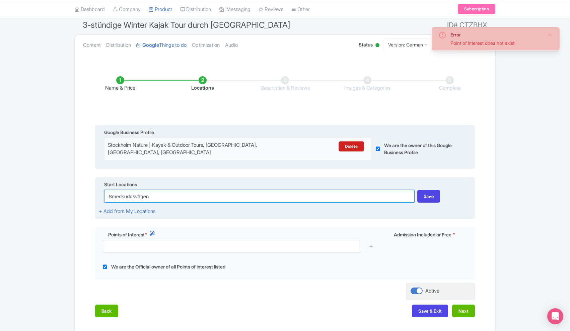
click at [140, 191] on input "Smedsuddsvägen" at bounding box center [259, 196] width 310 height 13
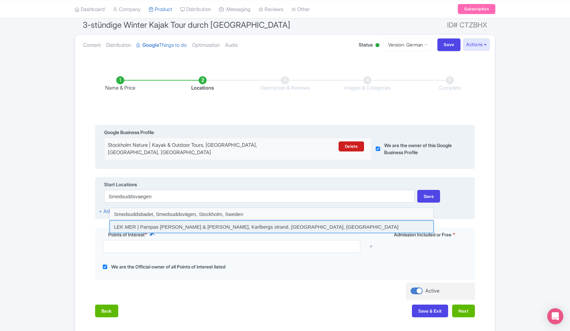
click at [173, 221] on input at bounding box center [271, 227] width 324 height 13
type input "LEK MER | Pampas kajak & SUP, Karlbergs strand, Solna, Sweden"
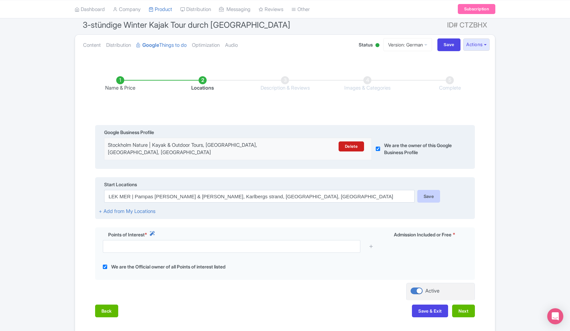
click at [430, 190] on div "Save" at bounding box center [428, 196] width 23 height 13
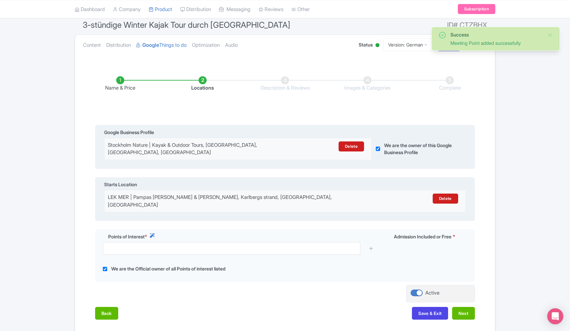
click at [250, 194] on div "LEK MER | Pampas kajak & SUP, Karlbergs strand, Solna, Sweden" at bounding box center [240, 201] width 265 height 15
click at [441, 194] on link "Delete" at bounding box center [444, 199] width 25 height 10
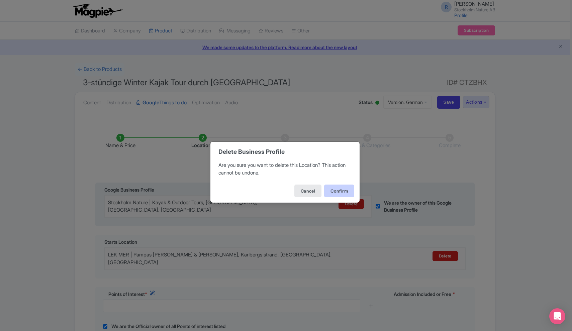
click at [329, 191] on button "Confirm" at bounding box center [339, 191] width 30 height 13
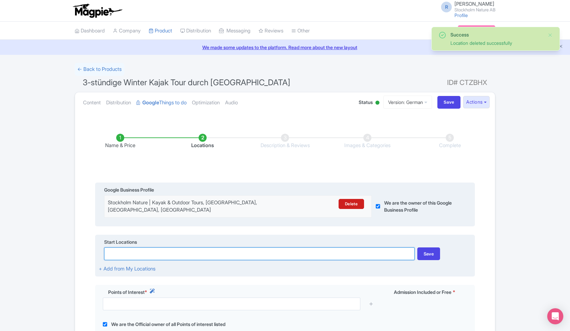
click at [179, 251] on input at bounding box center [259, 254] width 310 height 13
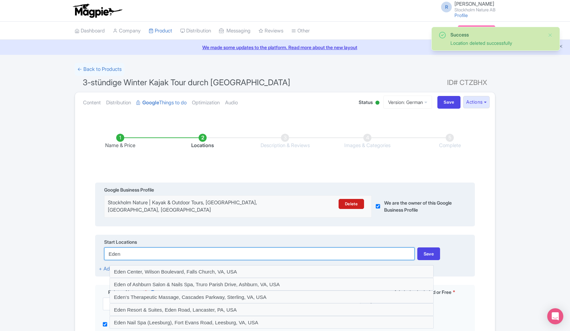
click at [112, 248] on input "Eden" at bounding box center [259, 254] width 310 height 13
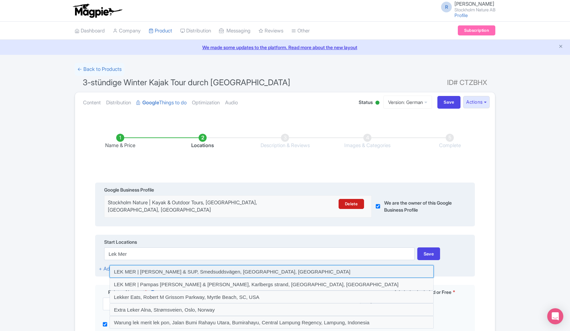
click at [152, 266] on input at bounding box center [271, 271] width 324 height 13
type input "LEK MER | Eden kajak & SUP, Smedsuddsvägen, Stockholm, Sweden"
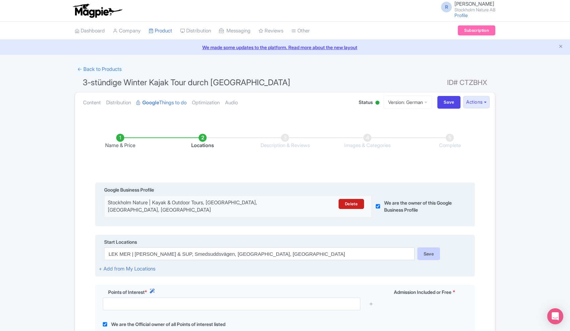
click at [425, 250] on div "Save" at bounding box center [428, 254] width 23 height 13
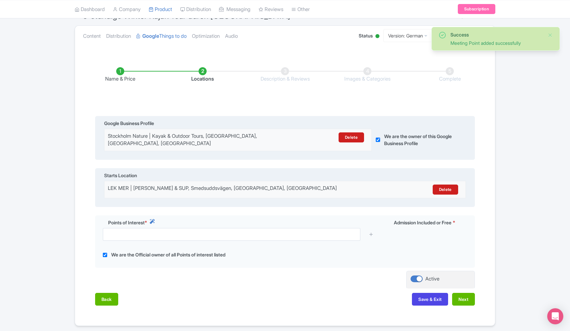
scroll to position [68, 0]
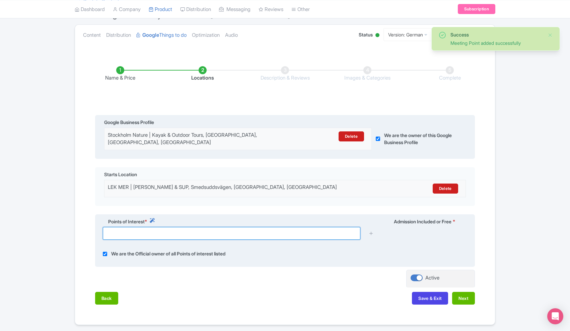
click at [270, 229] on input "text" at bounding box center [231, 233] width 257 height 13
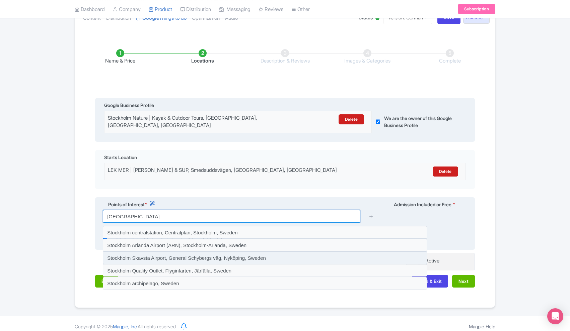
scroll to position [84, 0]
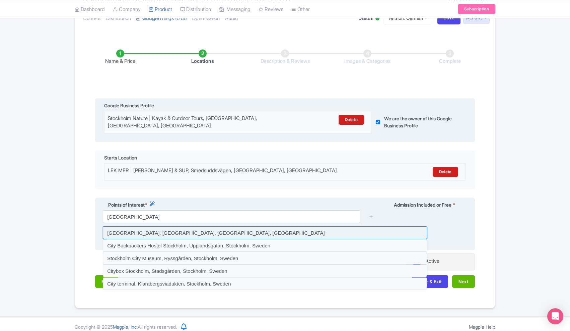
click at [149, 229] on input at bounding box center [265, 233] width 324 height 13
type input "Stockholm City Hall, Hantverkargatan, Stockholm, Sweden"
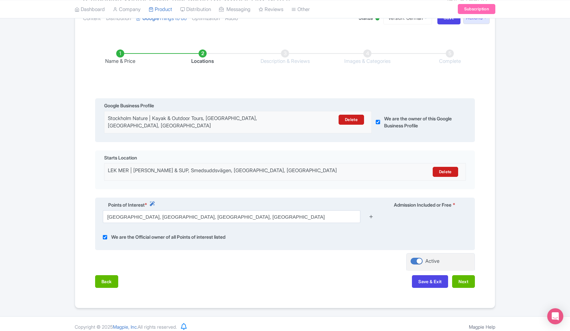
click at [372, 214] on icon at bounding box center [371, 216] width 5 height 5
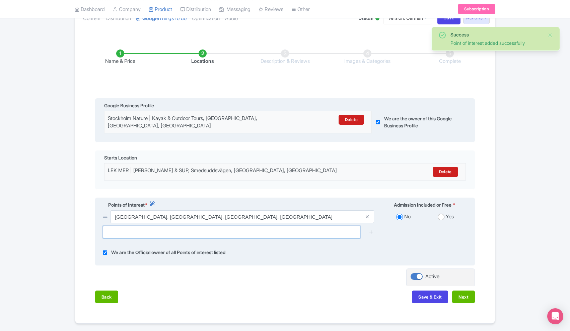
click at [247, 229] on input "text" at bounding box center [231, 232] width 257 height 13
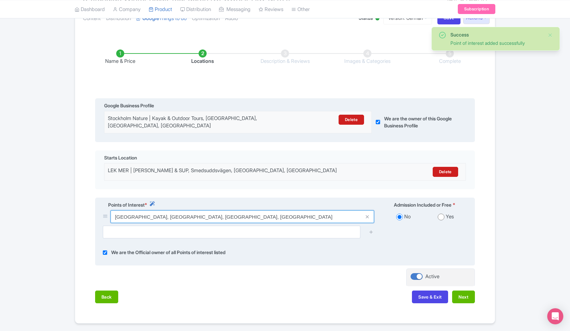
click at [266, 212] on input "Stockholm City Hall, Hantverkargatan, Stockholm, Sweden" at bounding box center [241, 217] width 263 height 13
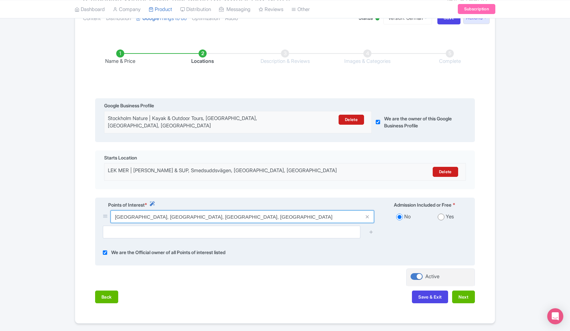
drag, startPoint x: 274, startPoint y: 212, endPoint x: 125, endPoint y: 204, distance: 149.8
click at [125, 204] on div "Points of Interest * Admission Included or Free * Stockholm City Hall, Hantverk…" at bounding box center [285, 232] width 380 height 68
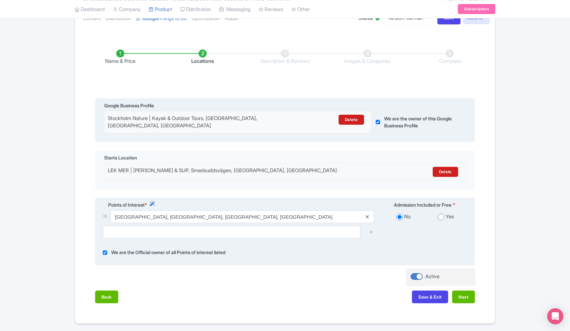
click at [368, 215] on icon at bounding box center [367, 217] width 3 height 5
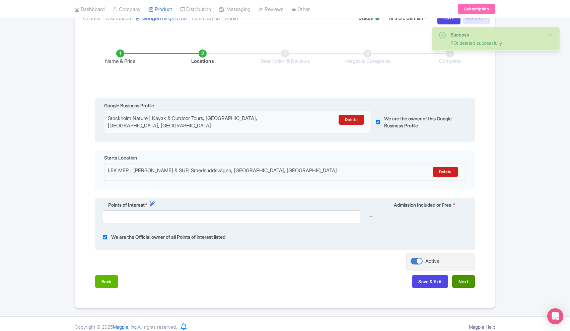
click at [461, 276] on button "Next" at bounding box center [463, 281] width 23 height 13
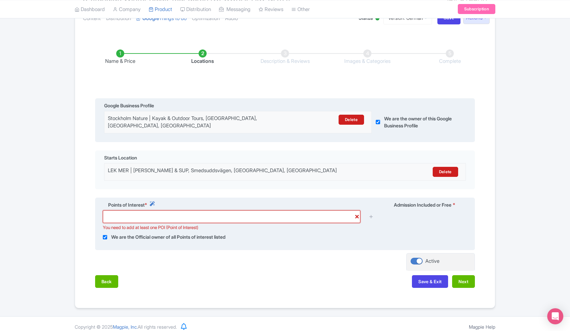
click at [358, 212] on input "text" at bounding box center [231, 217] width 257 height 13
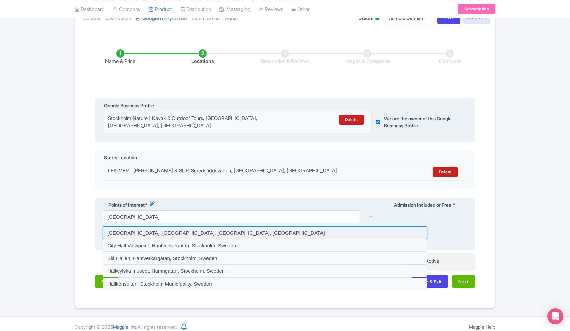
click at [172, 227] on input at bounding box center [265, 233] width 324 height 13
type input "Stockholm City Hall, Hantverkargatan, Stockholm, Sweden"
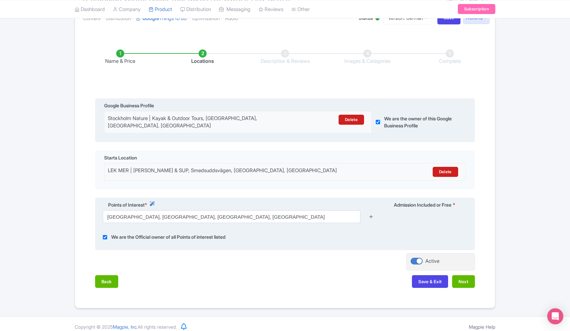
click at [371, 214] on icon at bounding box center [371, 216] width 5 height 5
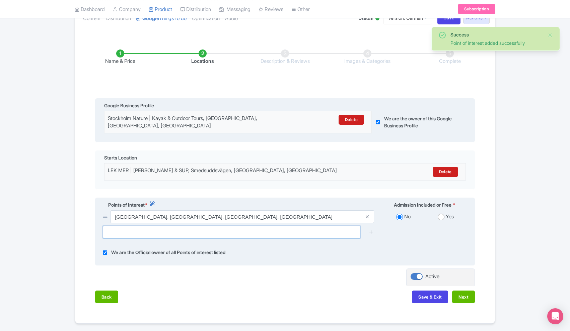
click at [210, 228] on input "text" at bounding box center [231, 232] width 257 height 13
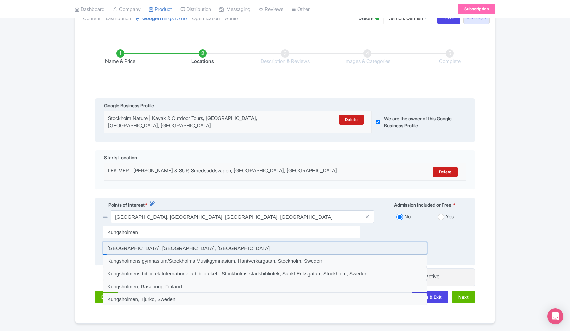
click at [182, 242] on input at bounding box center [265, 248] width 324 height 13
type input "Kungsholmen, Stockholm, Sweden"
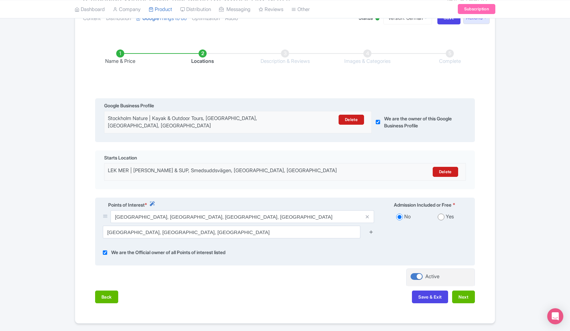
click at [372, 230] on icon at bounding box center [371, 232] width 5 height 5
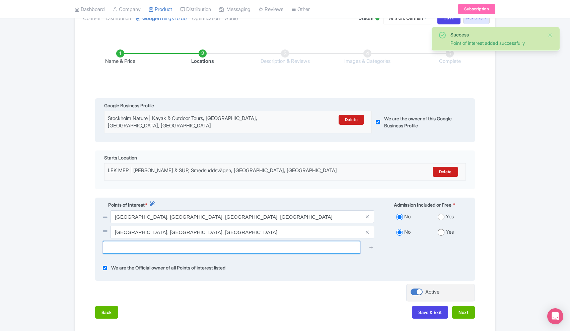
click at [231, 243] on input "text" at bounding box center [231, 247] width 257 height 13
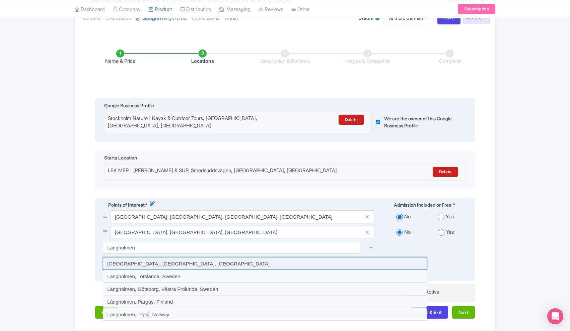
click at [167, 258] on input at bounding box center [265, 263] width 324 height 13
type input "Långholmen, Stockholm, Sweden"
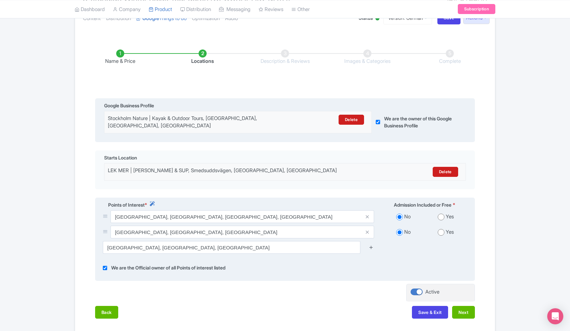
click at [373, 245] on icon at bounding box center [371, 247] width 5 height 5
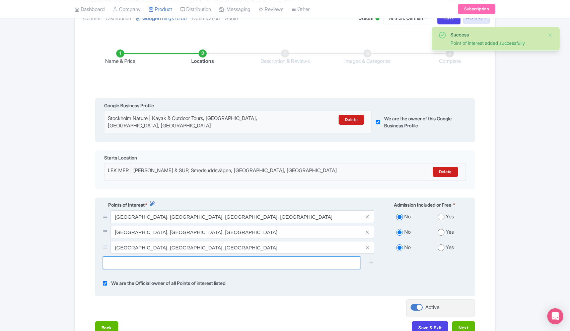
click at [193, 260] on input "text" at bounding box center [231, 263] width 257 height 13
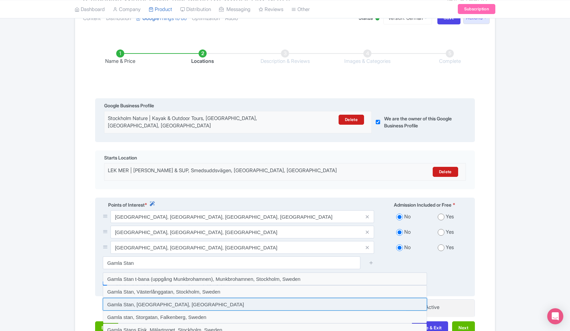
click at [167, 300] on input at bounding box center [265, 304] width 324 height 13
type input "Gamla Stan, Stockholm, Sweden"
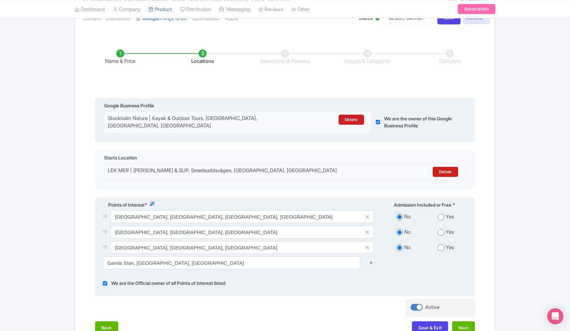
click at [373, 260] on icon at bounding box center [371, 262] width 5 height 5
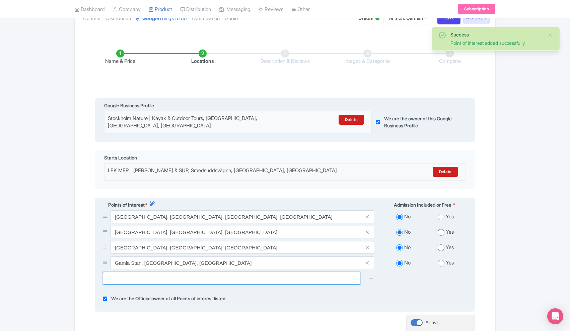
click at [253, 274] on input "text" at bounding box center [231, 278] width 257 height 13
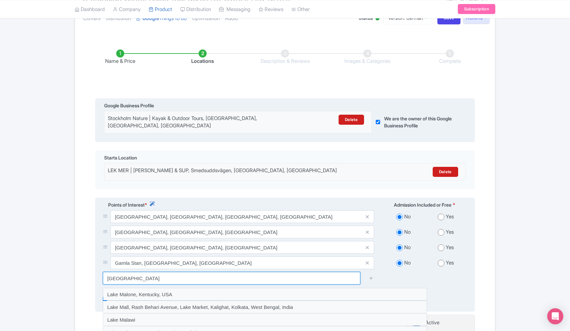
type input "Lake Malaren"
drag, startPoint x: 153, startPoint y: 274, endPoint x: 99, endPoint y: 271, distance: 54.7
click at [99, 272] on div "Lake Malaren" at bounding box center [238, 278] width 279 height 13
type input "M"
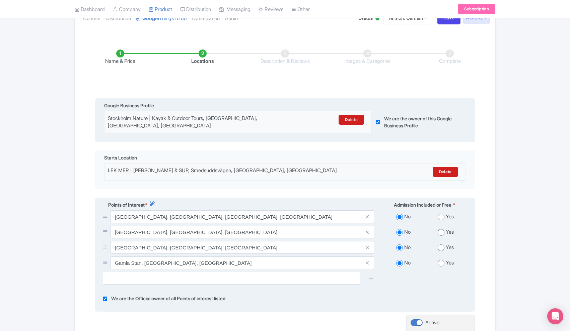
click at [105, 295] on input "checkbox" at bounding box center [105, 299] width 4 height 8
checkbox input "false"
click at [159, 276] on input "text" at bounding box center [231, 278] width 257 height 13
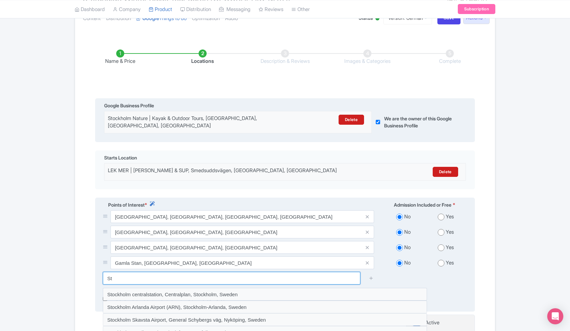
type input "S"
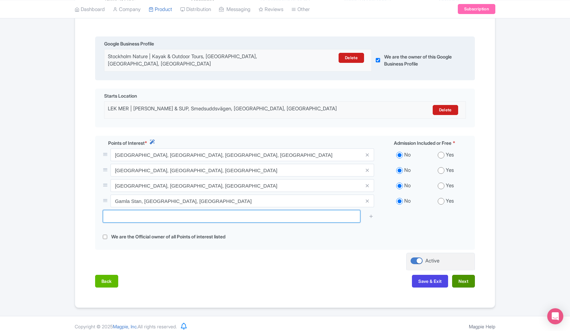
scroll to position [146, 0]
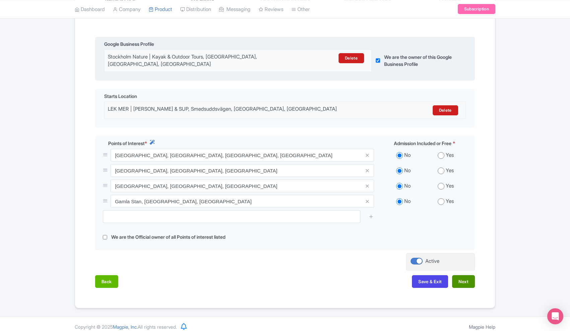
click at [463, 275] on button "Next" at bounding box center [463, 281] width 23 height 13
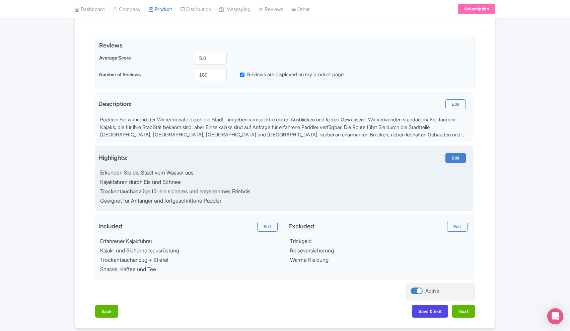
click at [456, 155] on link "Edit" at bounding box center [455, 158] width 20 height 10
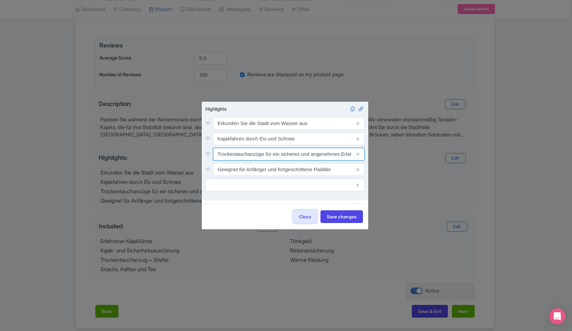
click at [252, 155] on input "Trockentauchanzüge für ein sicheres und angenehmes Erlebnis" at bounding box center [289, 154] width 152 height 13
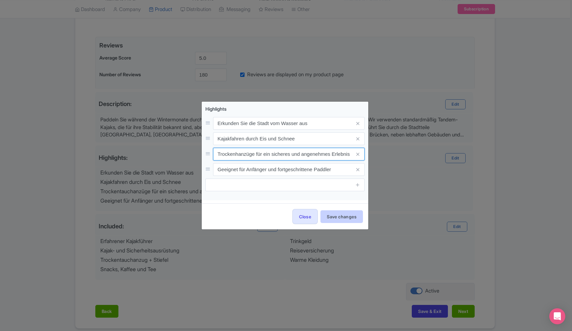
type input "Trockenhanzüge für ein sicheres und angenehmes Erlebnis"
click at [339, 217] on button "Save changes" at bounding box center [342, 217] width 43 height 13
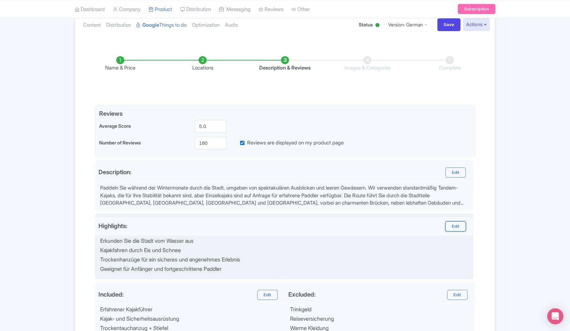
scroll to position [73, 0]
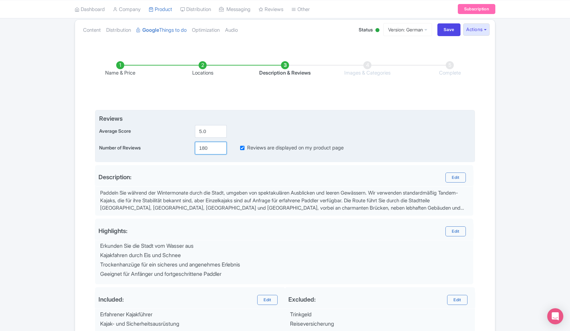
click at [203, 148] on input "180" at bounding box center [211, 148] width 32 height 13
type input "380"
click at [201, 151] on input "380" at bounding box center [211, 148] width 32 height 13
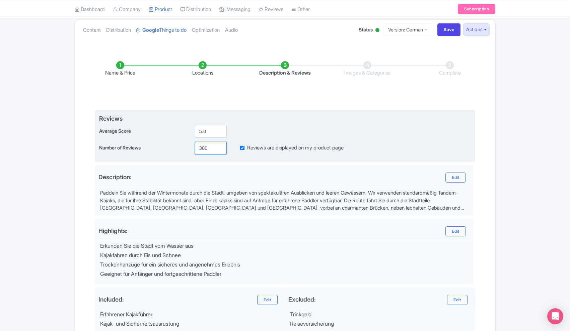
paste input "number"
click at [204, 150] on input "number" at bounding box center [211, 148] width 32 height 13
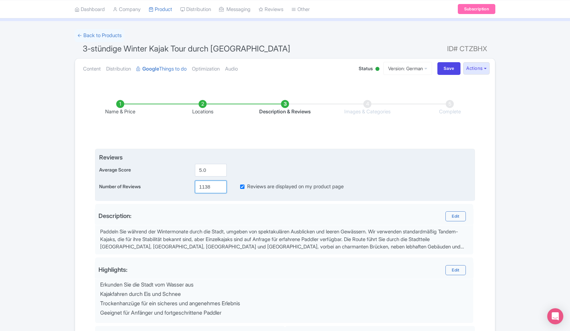
scroll to position [25, 0]
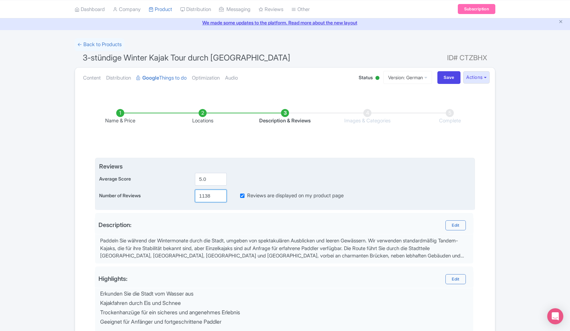
type input "1138"
drag, startPoint x: 208, startPoint y: 178, endPoint x: 193, endPoint y: 178, distance: 15.4
click at [193, 178] on div "5.0" at bounding box center [210, 179] width 37 height 13
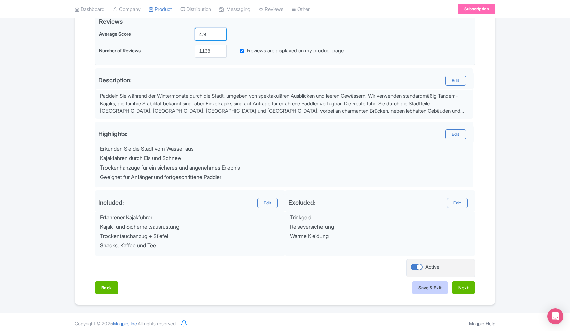
scroll to position [169, 0]
type input "4.9"
click at [464, 286] on button "Next" at bounding box center [463, 288] width 23 height 13
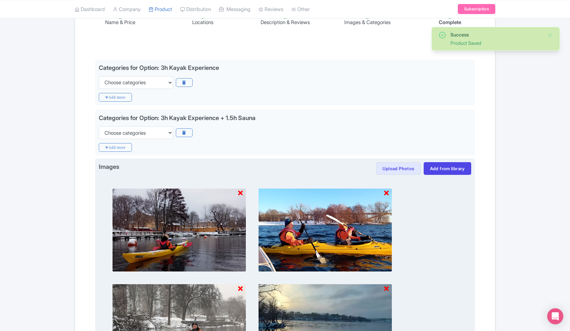
scroll to position [121, 0]
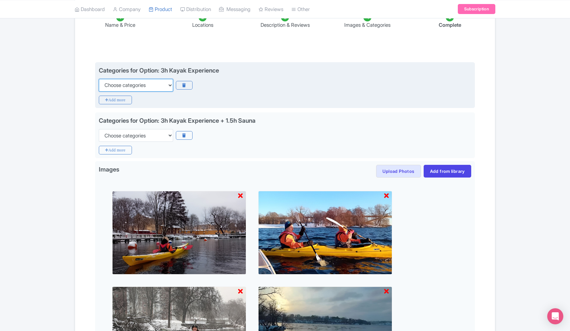
select select "guided-tours"
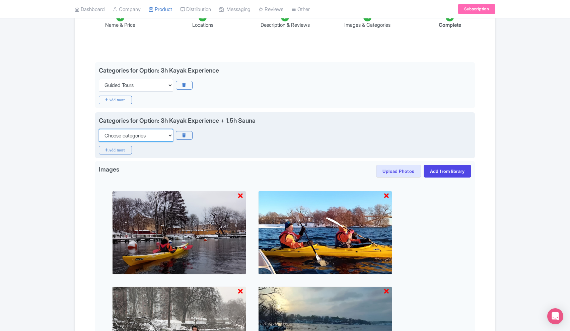
select select "guided-tours"
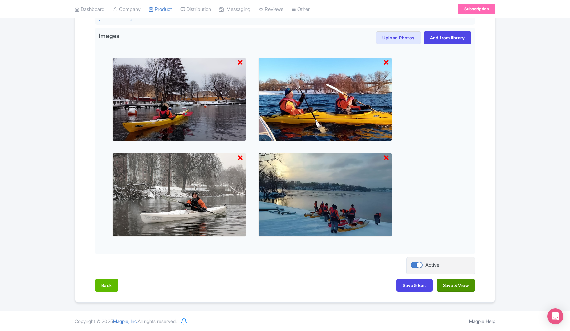
scroll to position [254, 0]
click at [455, 286] on button "Save & View" at bounding box center [456, 286] width 38 height 13
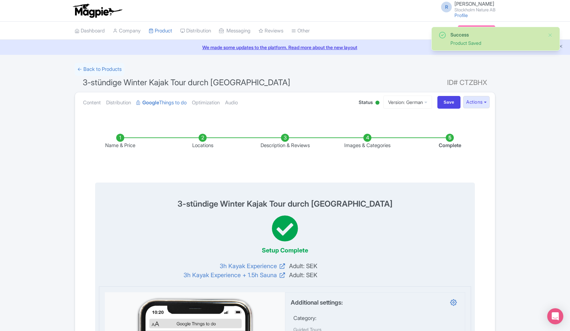
scroll to position [0, 0]
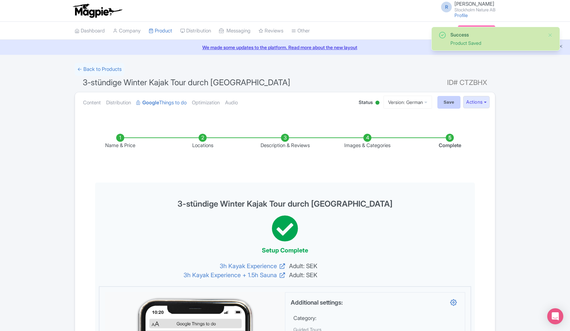
click at [444, 105] on input "Save" at bounding box center [448, 102] width 23 height 13
type input "Saving..."
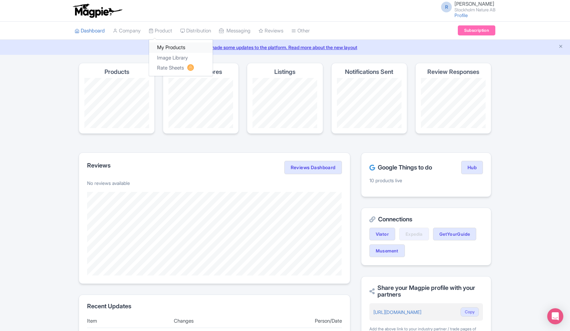
click at [175, 48] on link "My Products" at bounding box center [181, 48] width 64 height 10
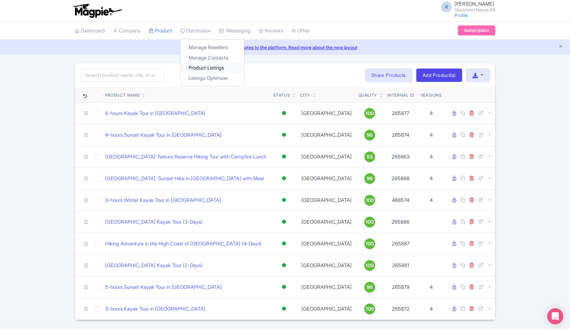
click at [210, 66] on link "Product Listings" at bounding box center [212, 68] width 64 height 10
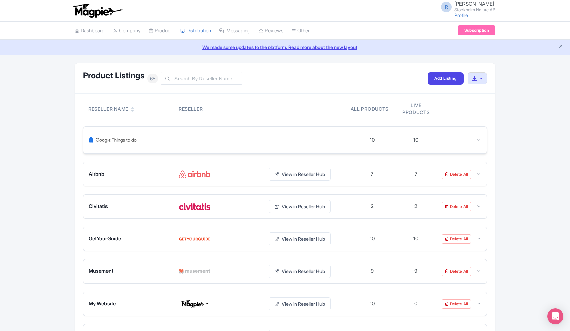
click at [479, 140] on icon at bounding box center [478, 140] width 5 height 5
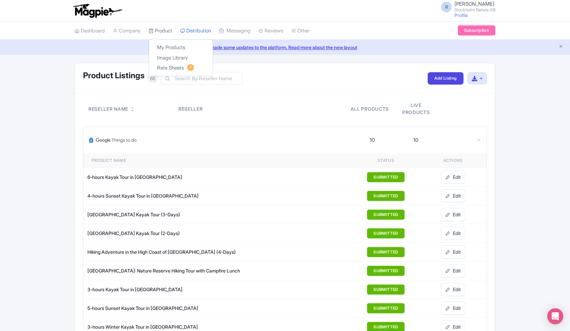
click at [159, 30] on link "Product" at bounding box center [160, 31] width 23 height 18
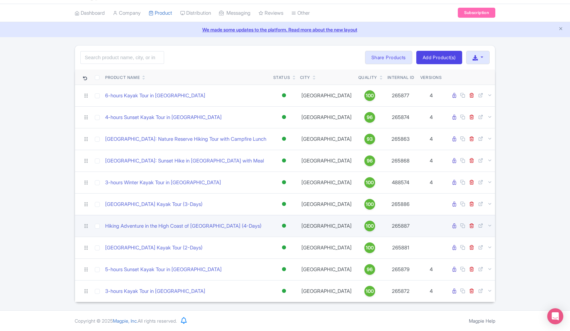
scroll to position [17, 0]
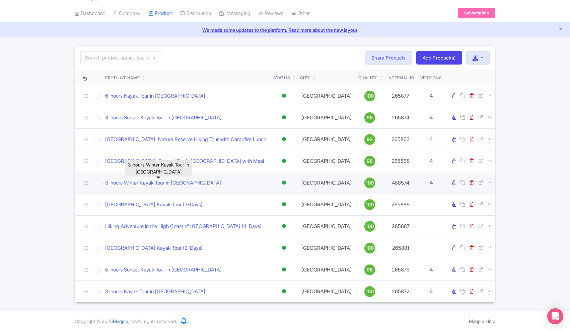
click at [187, 183] on link "3-hours Winter Kayak Tour in [GEOGRAPHIC_DATA]" at bounding box center [163, 183] width 116 height 8
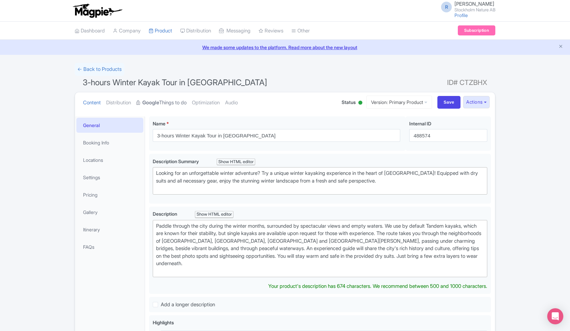
click at [159, 104] on strong "Google" at bounding box center [150, 103] width 17 height 8
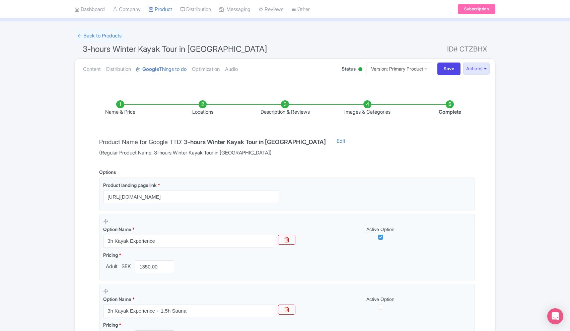
scroll to position [5, 0]
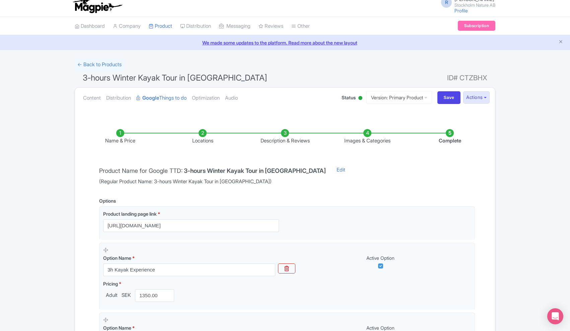
click at [202, 139] on li "Locations" at bounding box center [202, 137] width 82 height 16
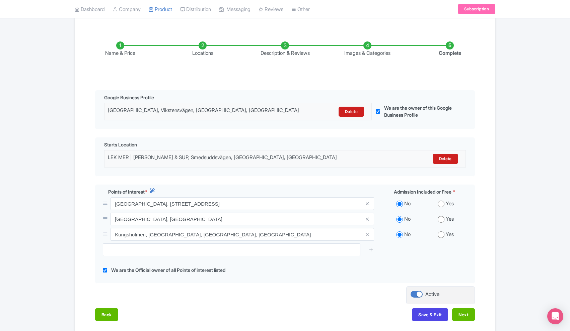
scroll to position [93, 0]
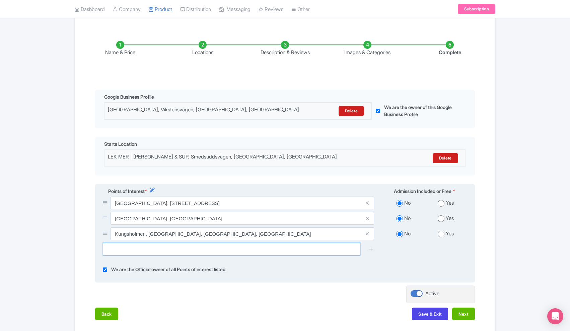
click at [306, 250] on input "text" at bounding box center [231, 249] width 257 height 13
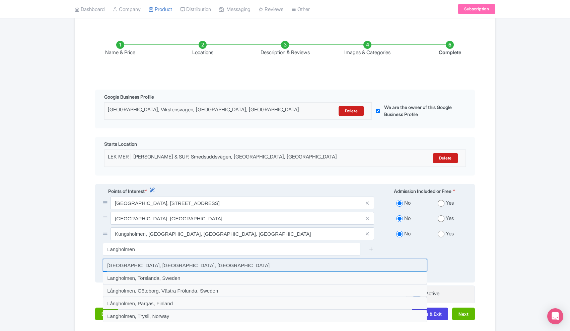
click at [170, 265] on input at bounding box center [265, 265] width 324 height 13
type input "[GEOGRAPHIC_DATA], [GEOGRAPHIC_DATA], [GEOGRAPHIC_DATA]"
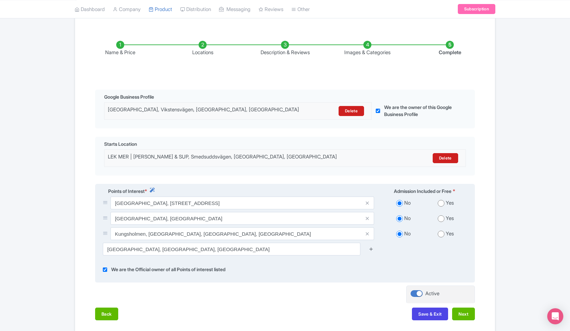
click at [371, 250] on icon at bounding box center [371, 249] width 5 height 5
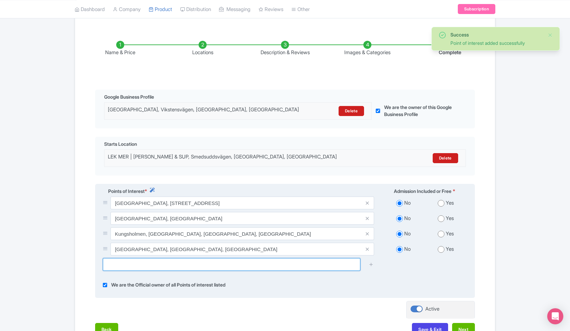
click at [243, 267] on input "text" at bounding box center [231, 264] width 257 height 13
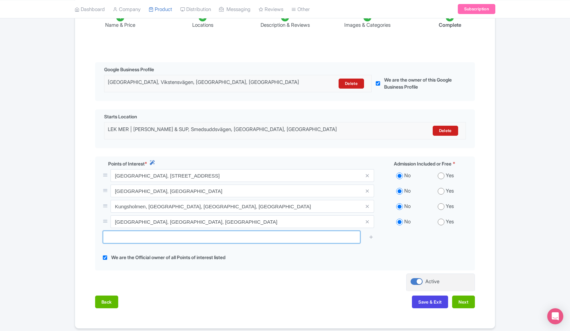
scroll to position [127, 0]
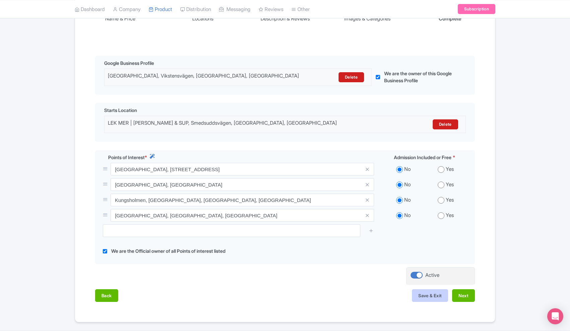
click at [438, 296] on button "Save & Exit" at bounding box center [430, 296] width 36 height 13
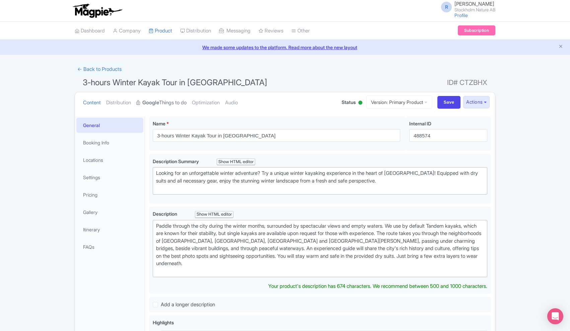
click at [155, 100] on strong "Google" at bounding box center [150, 103] width 17 height 8
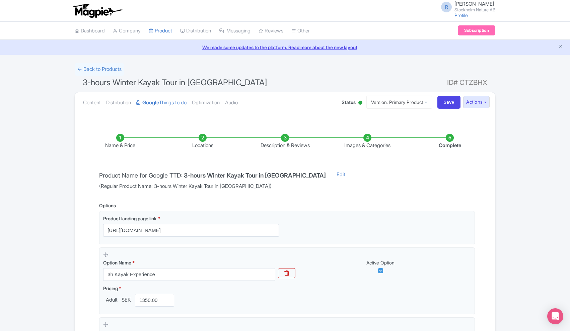
click at [199, 138] on li "Locations" at bounding box center [202, 142] width 82 height 16
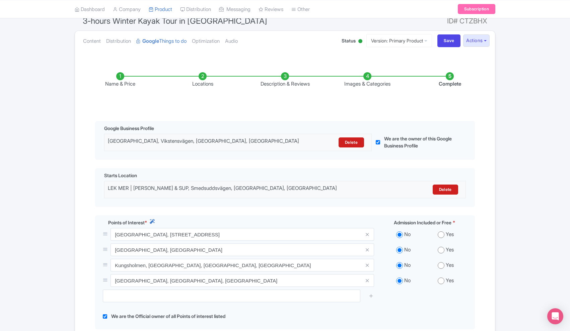
scroll to position [141, 0]
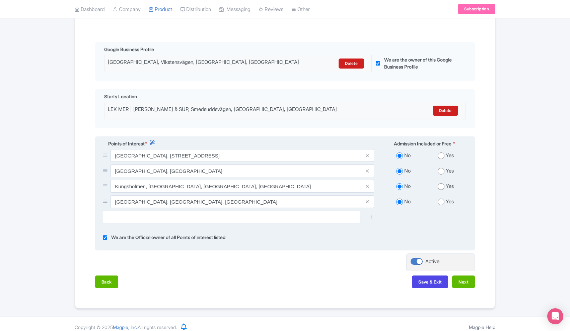
click at [370, 215] on icon at bounding box center [371, 217] width 5 height 5
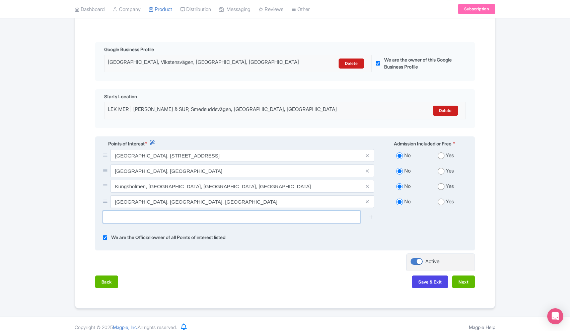
click at [301, 220] on input "text" at bounding box center [231, 217] width 257 height 13
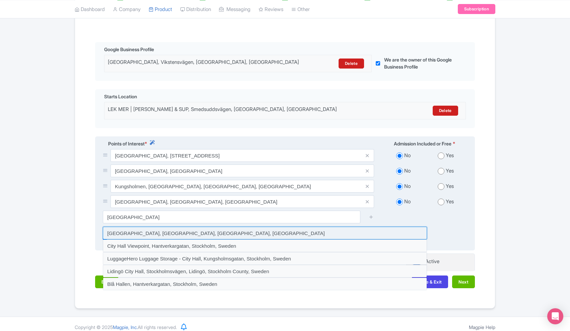
click at [163, 234] on input at bounding box center [265, 233] width 324 height 13
type input "[GEOGRAPHIC_DATA], [GEOGRAPHIC_DATA], [GEOGRAPHIC_DATA], [GEOGRAPHIC_DATA]"
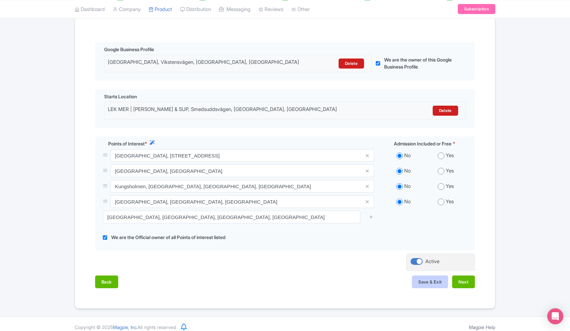
click at [429, 281] on button "Save & Exit" at bounding box center [430, 282] width 36 height 13
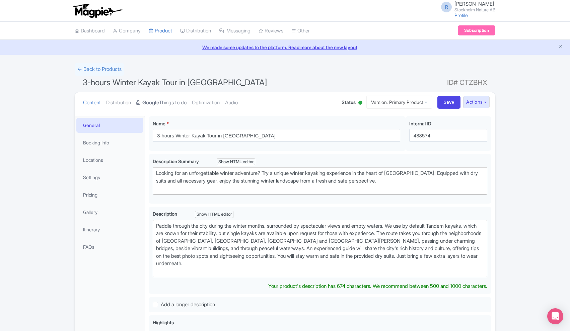
click at [159, 102] on strong "Google" at bounding box center [150, 103] width 17 height 8
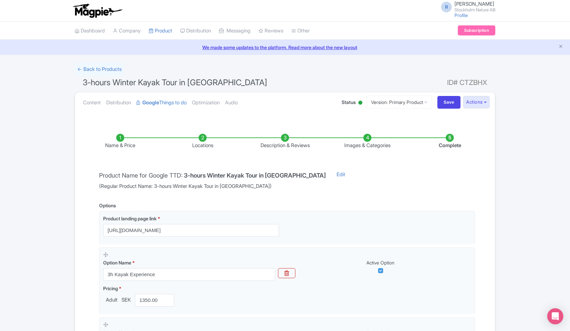
click at [203, 144] on li "Locations" at bounding box center [202, 142] width 82 height 16
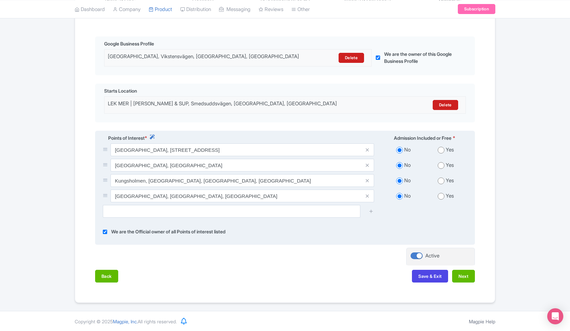
scroll to position [146, 0]
click at [104, 231] on input "checkbox" at bounding box center [105, 233] width 4 height 8
checkbox input "false"
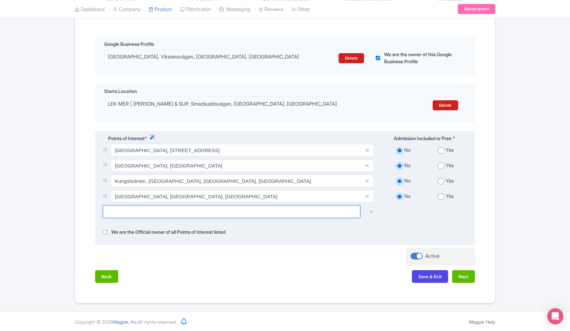
click at [133, 212] on input "text" at bounding box center [231, 212] width 257 height 13
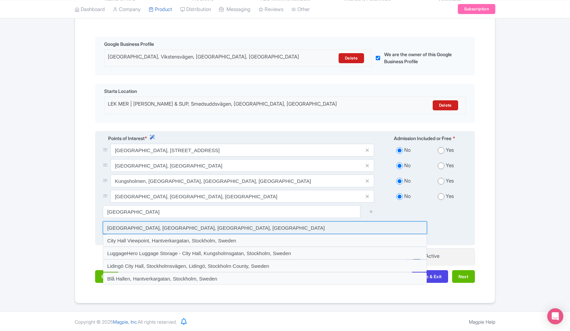
click at [177, 230] on input at bounding box center [265, 228] width 324 height 13
type input "Stockholm City Hall, Hantverkargatan, Stockholm, Sweden"
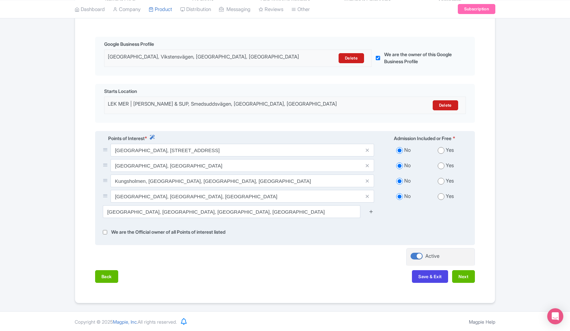
click at [371, 211] on icon at bounding box center [371, 211] width 5 height 5
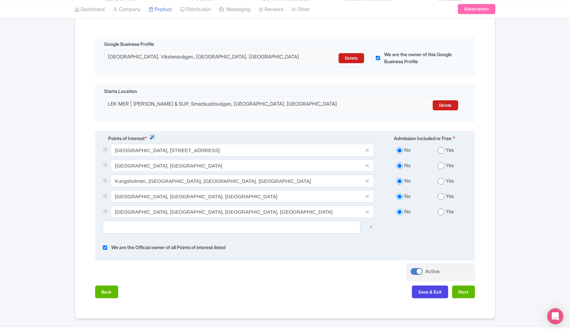
click at [103, 246] on input "checkbox" at bounding box center [105, 248] width 4 height 8
checkbox input "false"
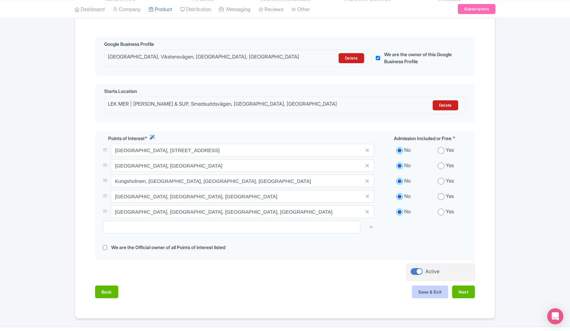
click at [430, 292] on button "Save & Exit" at bounding box center [430, 292] width 36 height 13
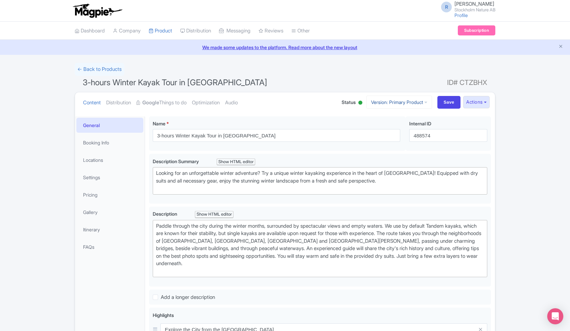
click at [424, 103] on icon at bounding box center [425, 102] width 3 height 5
click at [386, 158] on link "German" at bounding box center [405, 159] width 64 height 10
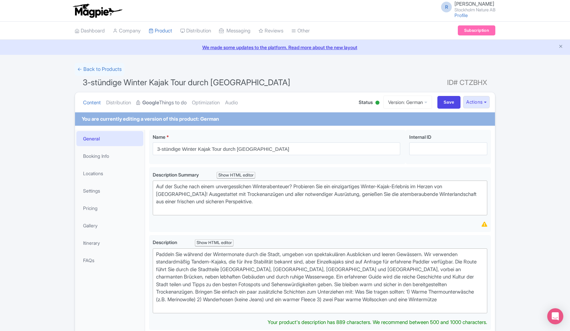
click at [168, 102] on link "Google Things to do" at bounding box center [161, 102] width 50 height 21
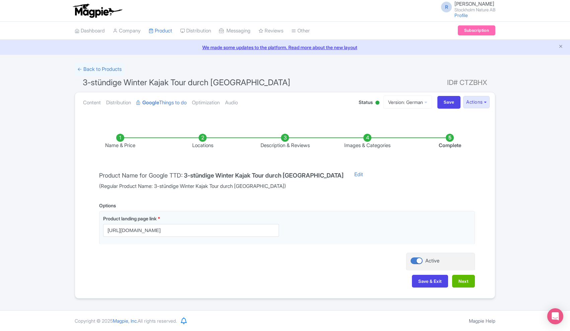
click at [203, 141] on li "Locations" at bounding box center [202, 142] width 82 height 16
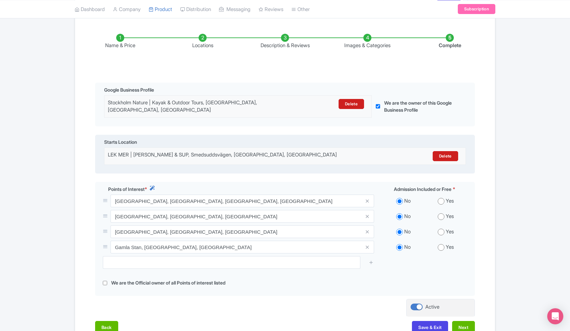
scroll to position [100, 0]
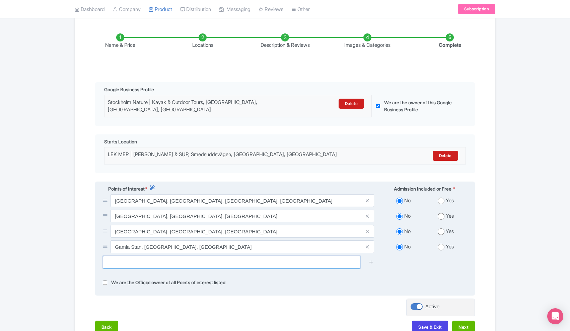
click at [165, 257] on input "text" at bounding box center [231, 262] width 257 height 13
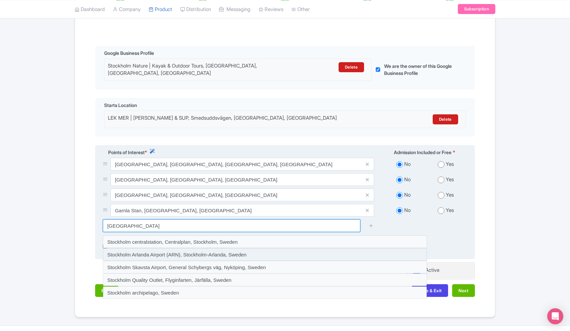
scroll to position [124, 0]
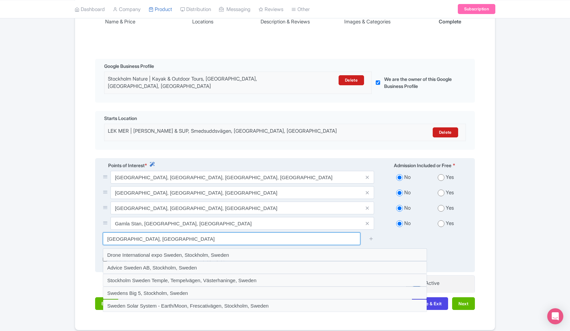
click at [142, 234] on input "[GEOGRAPHIC_DATA], [GEOGRAPHIC_DATA]" at bounding box center [231, 239] width 257 height 13
click at [143, 233] on input "[GEOGRAPHIC_DATA] [GEOGRAPHIC_DATA]" at bounding box center [231, 239] width 257 height 13
type input "[GEOGRAPHIC_DATA]"
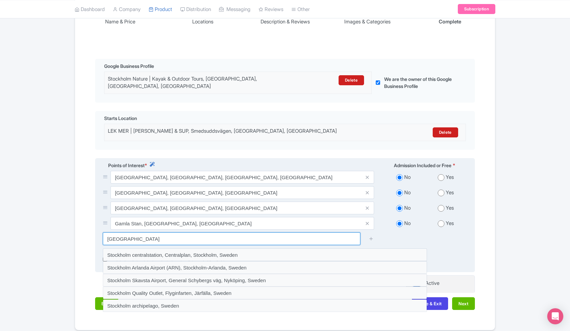
type input "Saving..."
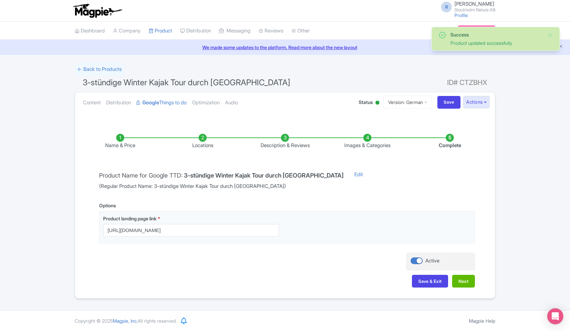
click at [197, 140] on li "Locations" at bounding box center [202, 142] width 82 height 16
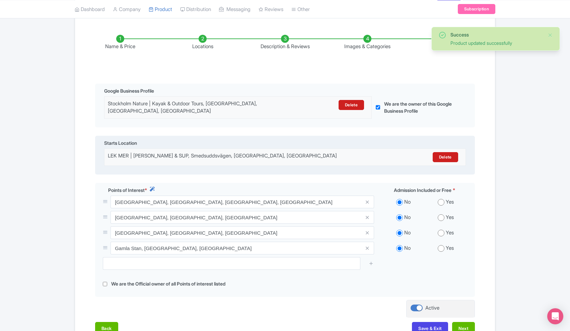
scroll to position [138, 0]
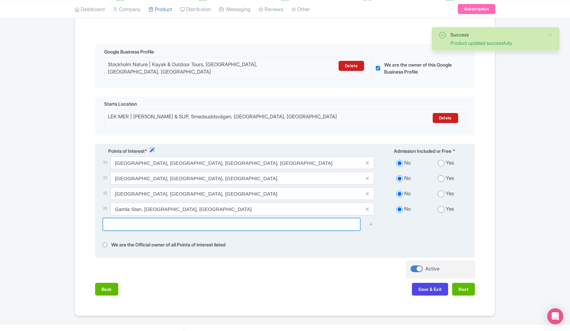
click at [196, 218] on input "text" at bounding box center [231, 224] width 257 height 13
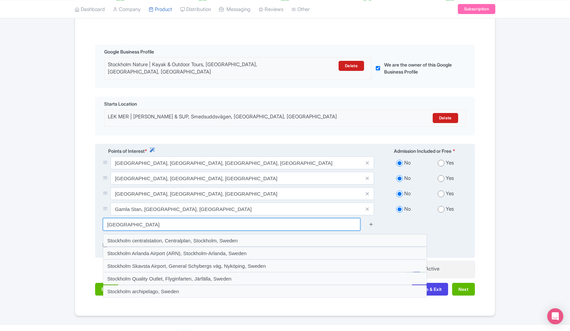
type input "[GEOGRAPHIC_DATA]"
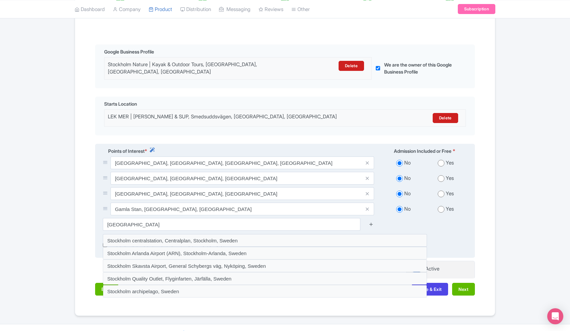
click at [370, 222] on icon at bounding box center [371, 224] width 5 height 5
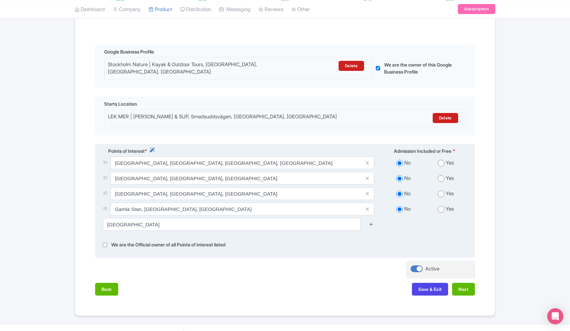
click at [372, 222] on icon at bounding box center [371, 224] width 5 height 5
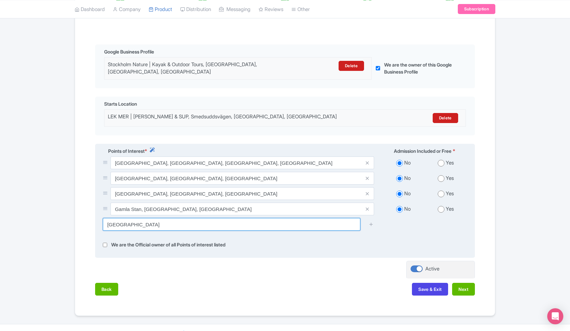
click at [252, 219] on input "Stockholm" at bounding box center [231, 224] width 257 height 13
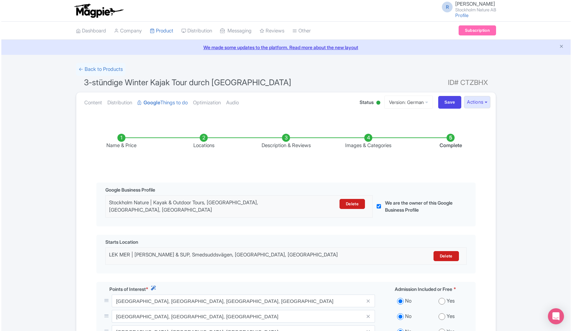
scroll to position [0, 0]
click at [419, 106] on link "Version: German" at bounding box center [407, 102] width 49 height 13
click at [399, 119] on link "Manage Versions" at bounding box center [404, 118] width 64 height 10
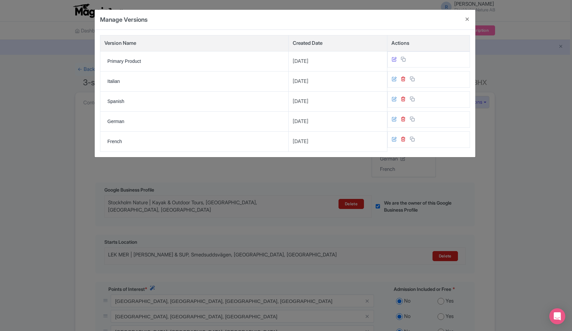
click at [392, 60] on icon at bounding box center [394, 59] width 5 height 5
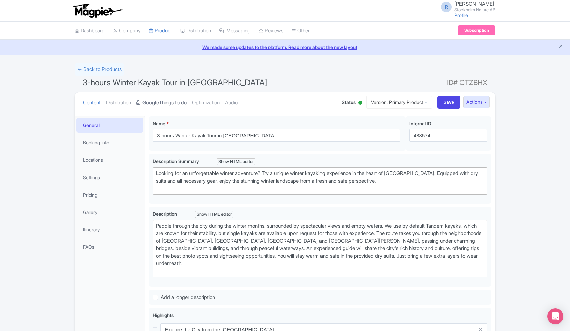
click at [159, 101] on strong "Google" at bounding box center [150, 103] width 17 height 8
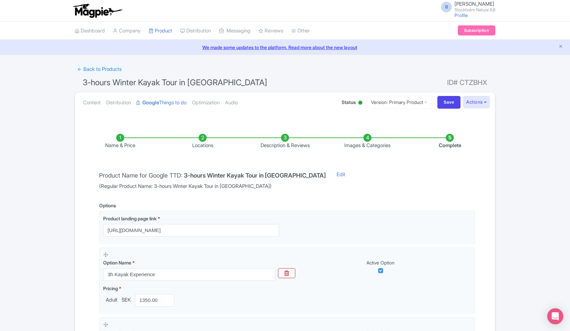
click at [204, 142] on li "Locations" at bounding box center [202, 142] width 82 height 16
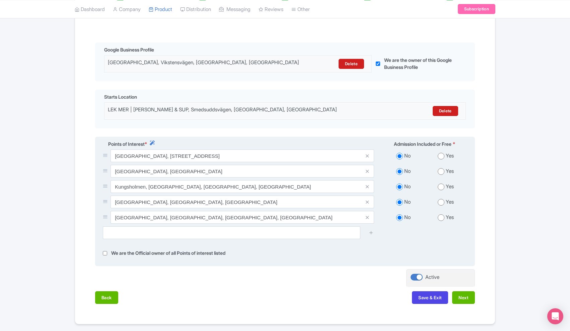
scroll to position [140, 0]
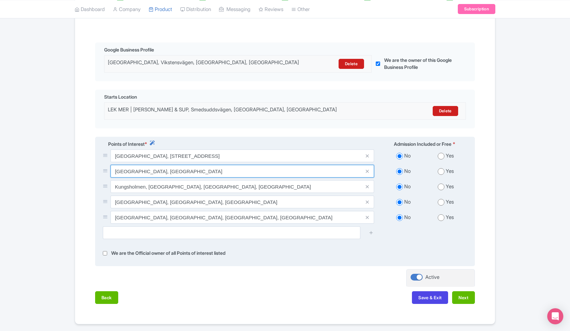
click at [231, 173] on input "[GEOGRAPHIC_DATA], [GEOGRAPHIC_DATA]" at bounding box center [241, 171] width 263 height 13
drag, startPoint x: 230, startPoint y: 172, endPoint x: 123, endPoint y: 165, distance: 108.0
click at [123, 165] on input "[GEOGRAPHIC_DATA], [GEOGRAPHIC_DATA]" at bounding box center [241, 171] width 263 height 13
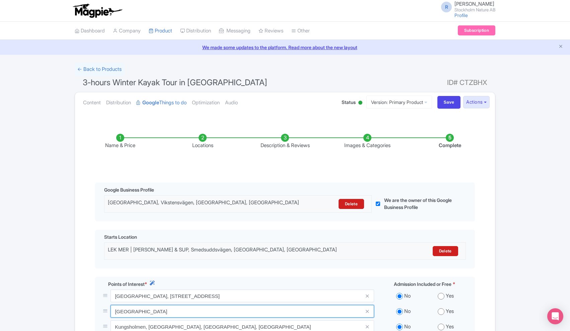
scroll to position [0, 0]
type input "Stockholm"
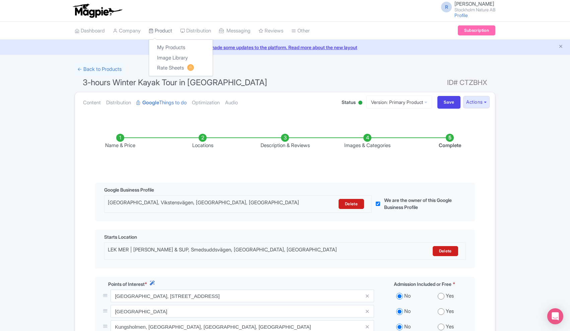
click at [165, 31] on link "Product" at bounding box center [160, 31] width 23 height 18
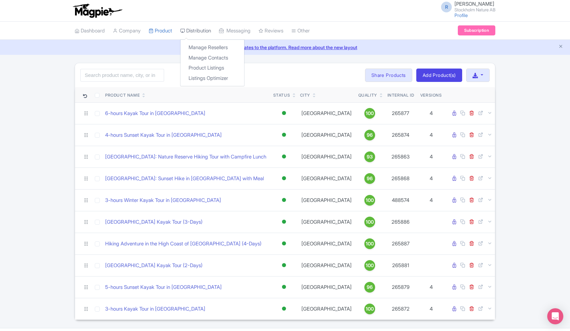
click at [201, 33] on link "Distribution" at bounding box center [195, 31] width 31 height 18
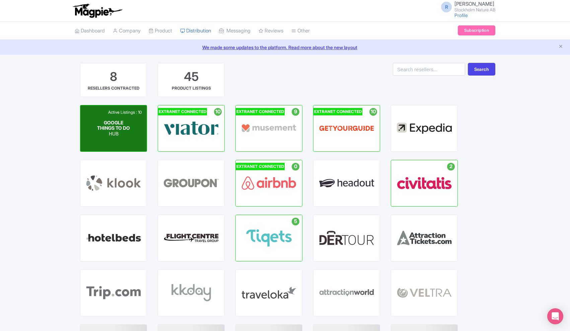
click at [133, 136] on div "Active Listings : 10 GOOGLE THINGS TO DO HUB" at bounding box center [113, 128] width 66 height 46
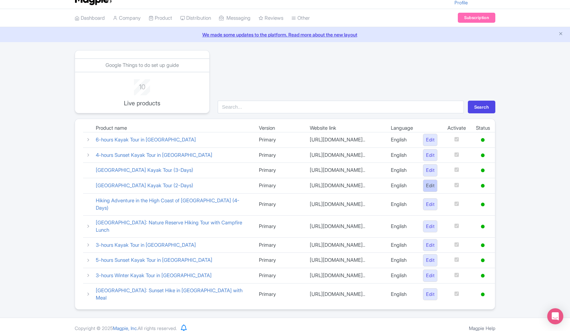
scroll to position [20, 0]
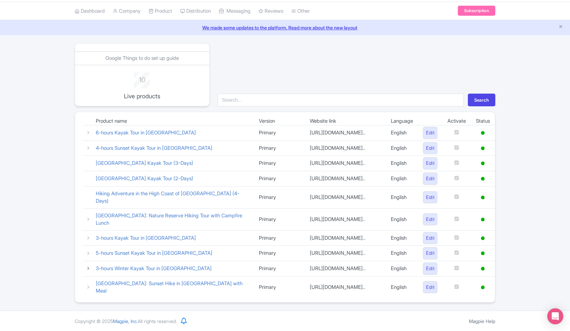
click at [89, 271] on icon at bounding box center [88, 268] width 5 height 5
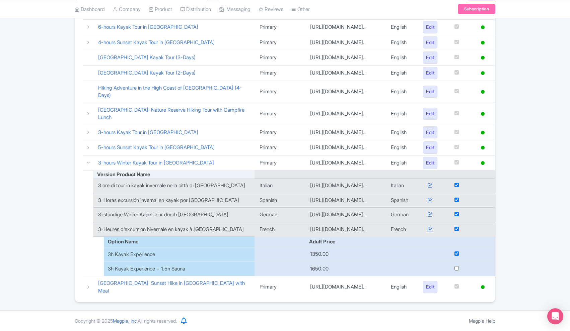
scroll to position [142, 0]
click at [429, 183] on icon at bounding box center [429, 185] width 5 height 5
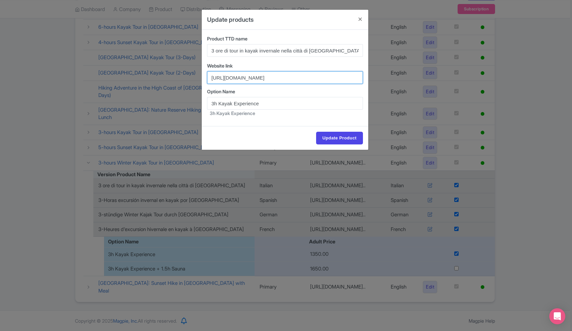
drag, startPoint x: 286, startPoint y: 73, endPoint x: 376, endPoint y: 85, distance: 91.5
click at [376, 85] on div "Update products Product TTD name 3 ore di tour in kayak invernale nella città d…" at bounding box center [286, 165] width 572 height 331
click at [299, 75] on input "[URL][DOMAIN_NAME]" at bounding box center [285, 77] width 156 height 13
drag, startPoint x: 310, startPoint y: 76, endPoint x: 183, endPoint y: 73, distance: 127.6
click at [183, 73] on div "Update products Product TTD name 3 ore di tour in kayak invernale nella città d…" at bounding box center [286, 165] width 572 height 331
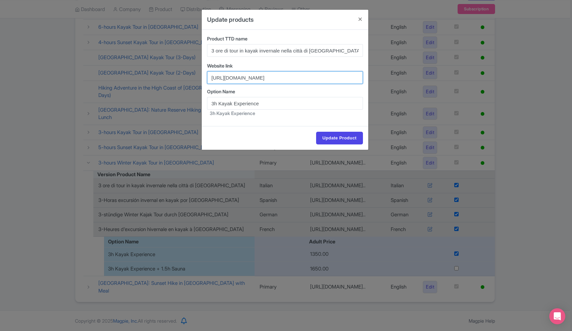
click at [244, 76] on input "[URL][DOMAIN_NAME]" at bounding box center [285, 77] width 156 height 13
click at [360, 18] on button "Close" at bounding box center [360, 19] width 16 height 19
